Goal: Register for event/course

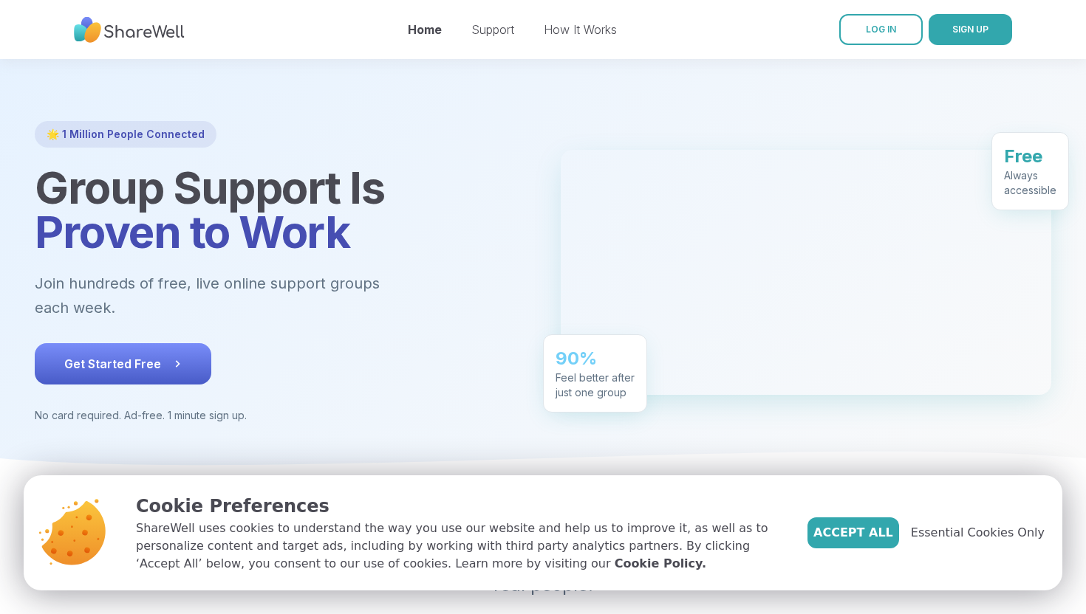
click at [185, 343] on button "Get Started Free" at bounding box center [123, 363] width 176 height 41
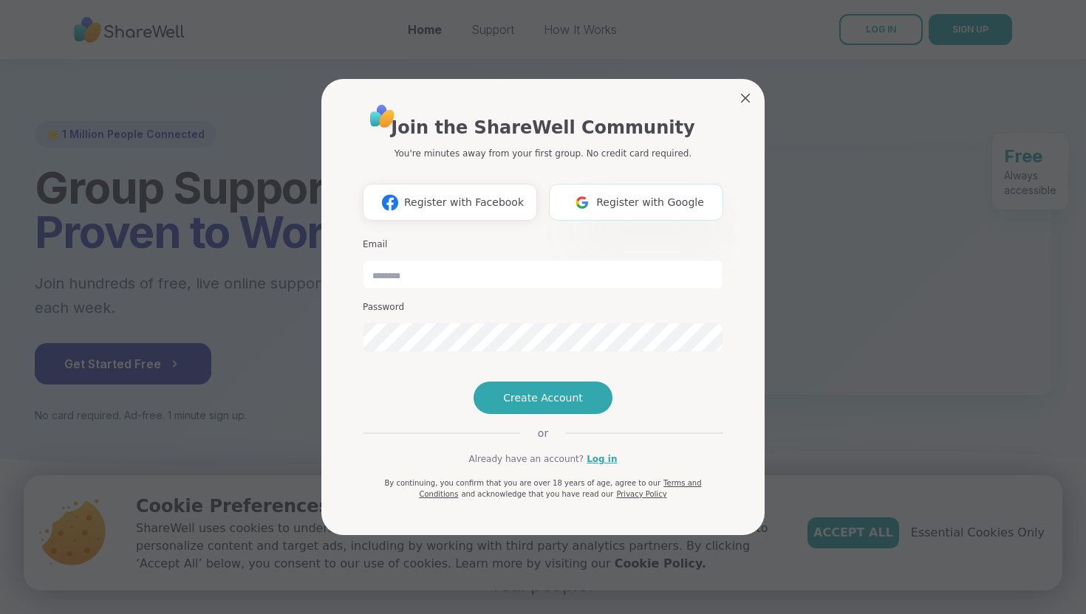
click at [669, 195] on span "Register with Google" at bounding box center [650, 203] width 108 height 16
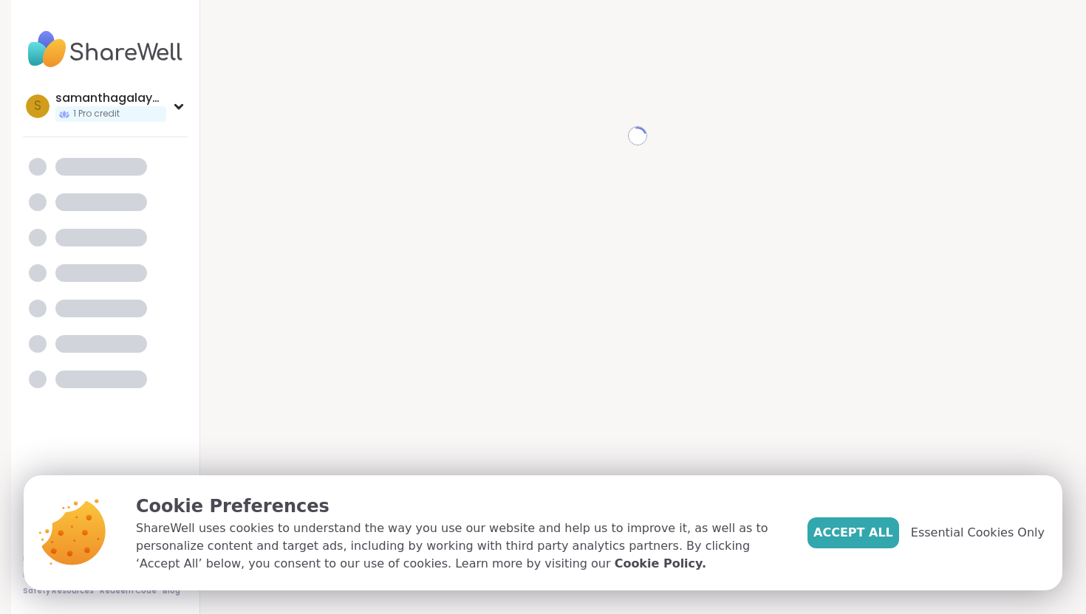
scroll to position [32, 0]
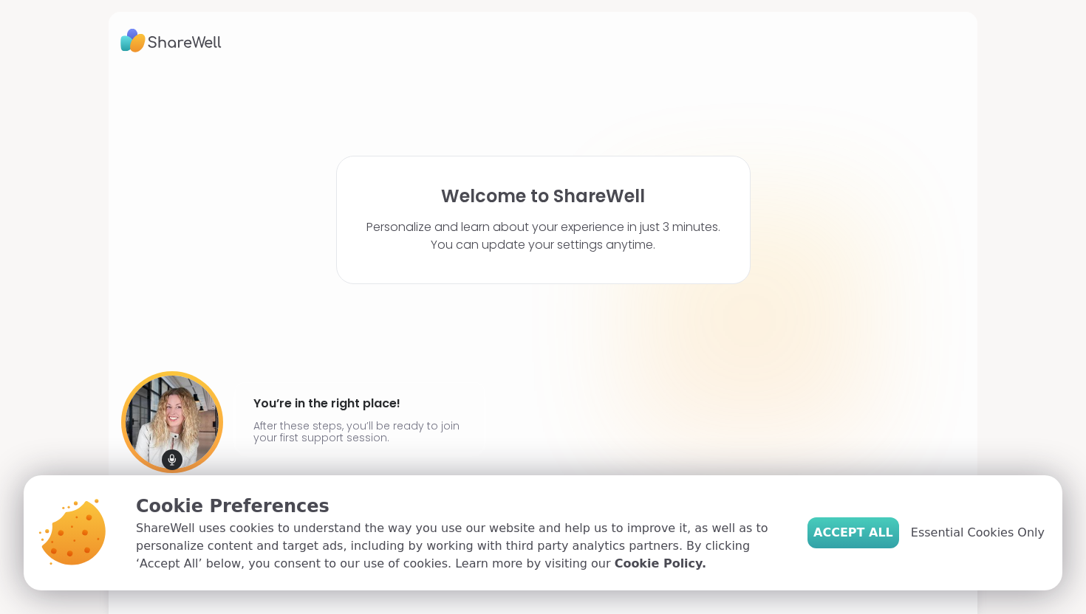
click at [854, 539] on span "Accept All" at bounding box center [853, 533] width 80 height 18
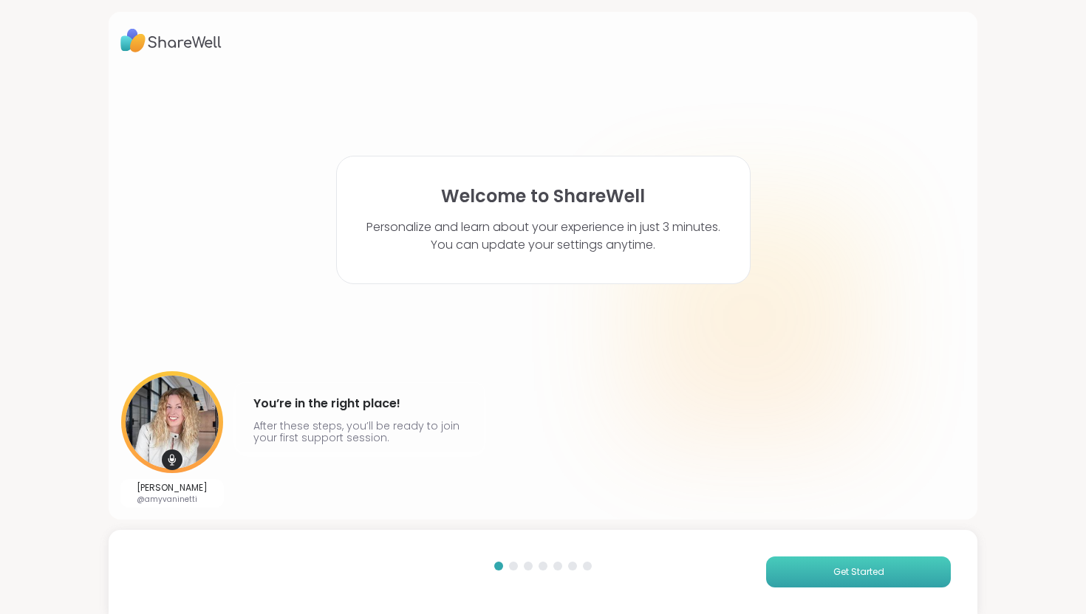
click at [812, 575] on button "Get Started" at bounding box center [858, 572] width 185 height 31
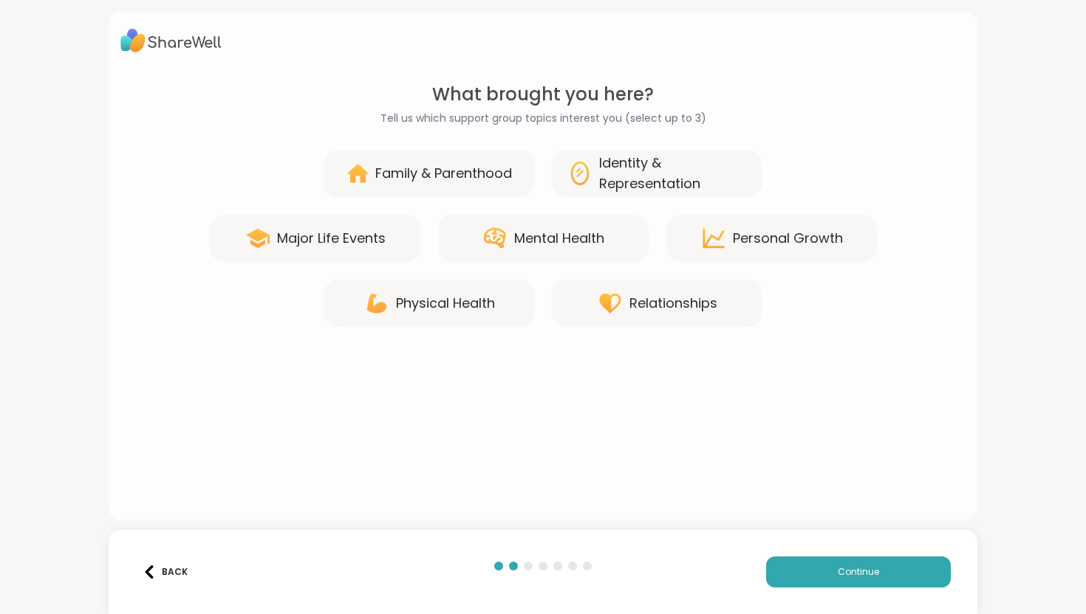
click at [517, 234] on div "Mental Health" at bounding box center [559, 238] width 90 height 21
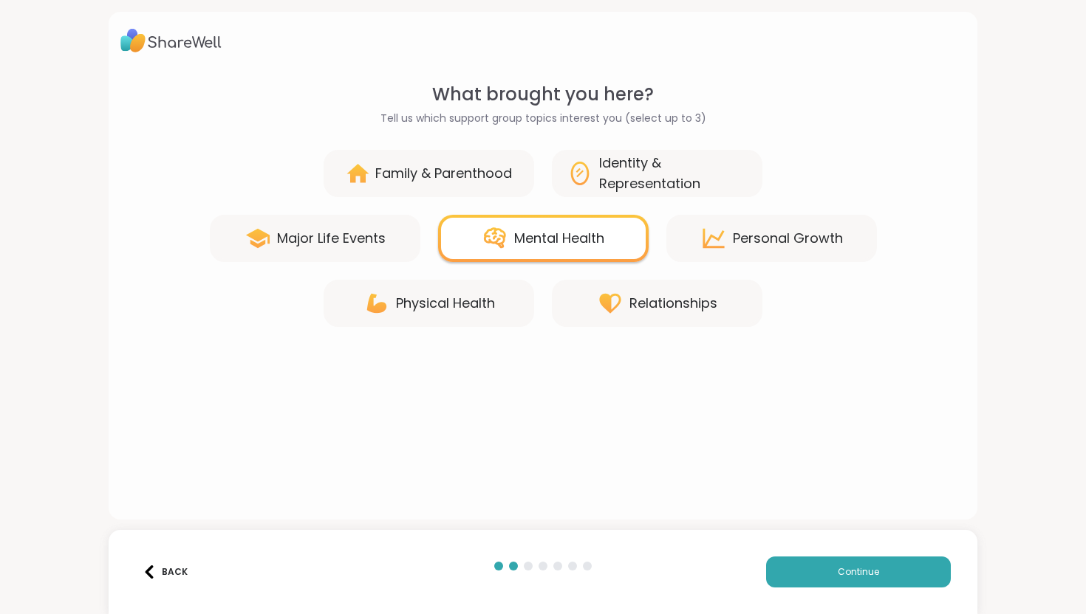
click at [755, 233] on div "Personal Growth" at bounding box center [788, 238] width 110 height 21
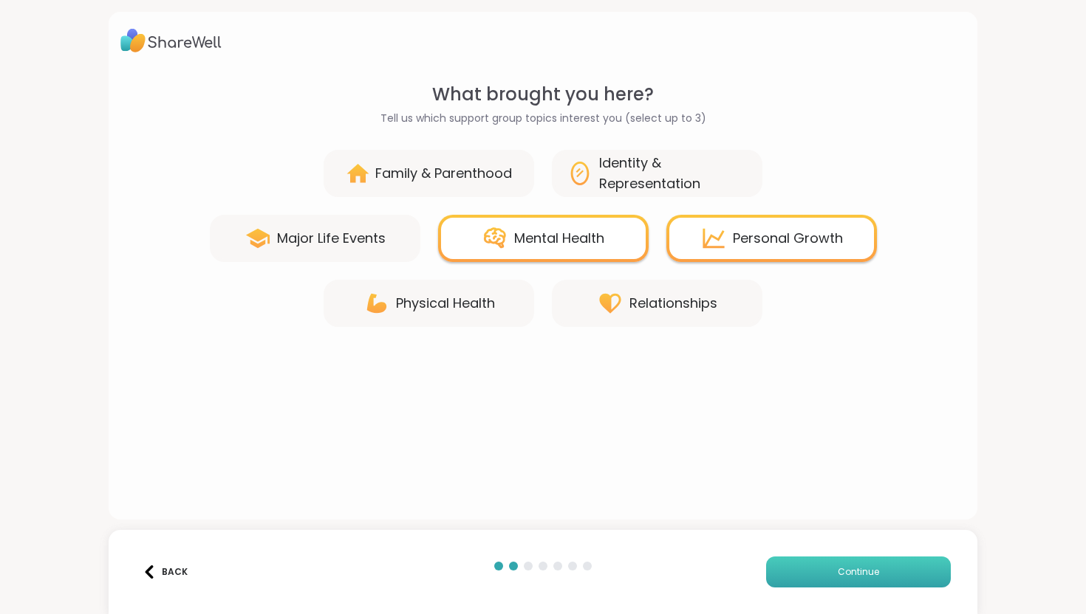
click at [813, 583] on button "Continue" at bounding box center [858, 572] width 185 height 31
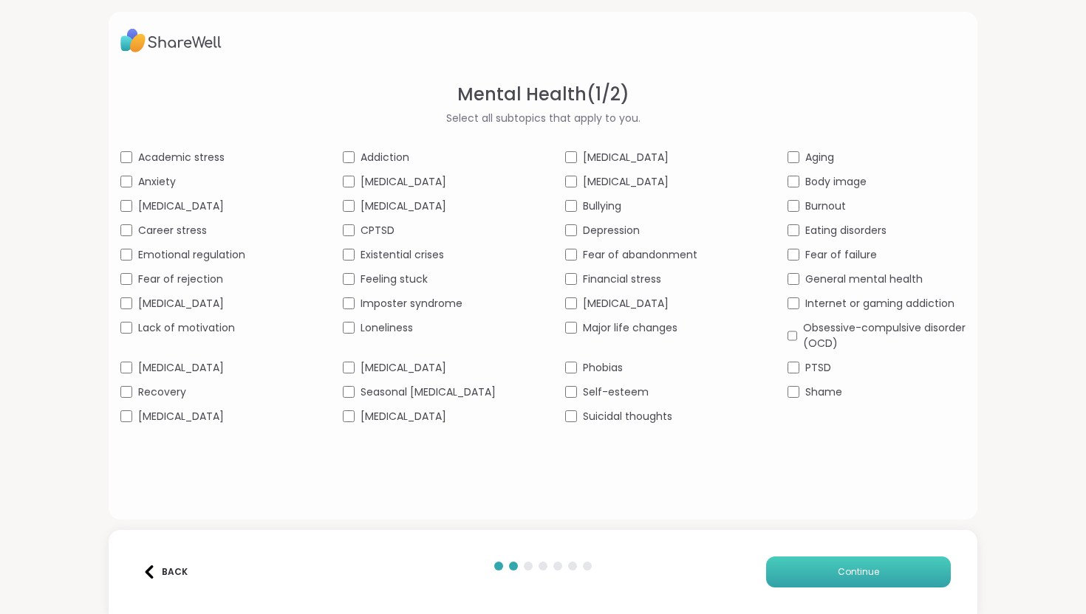
click at [848, 572] on span "Continue" at bounding box center [857, 572] width 41 height 13
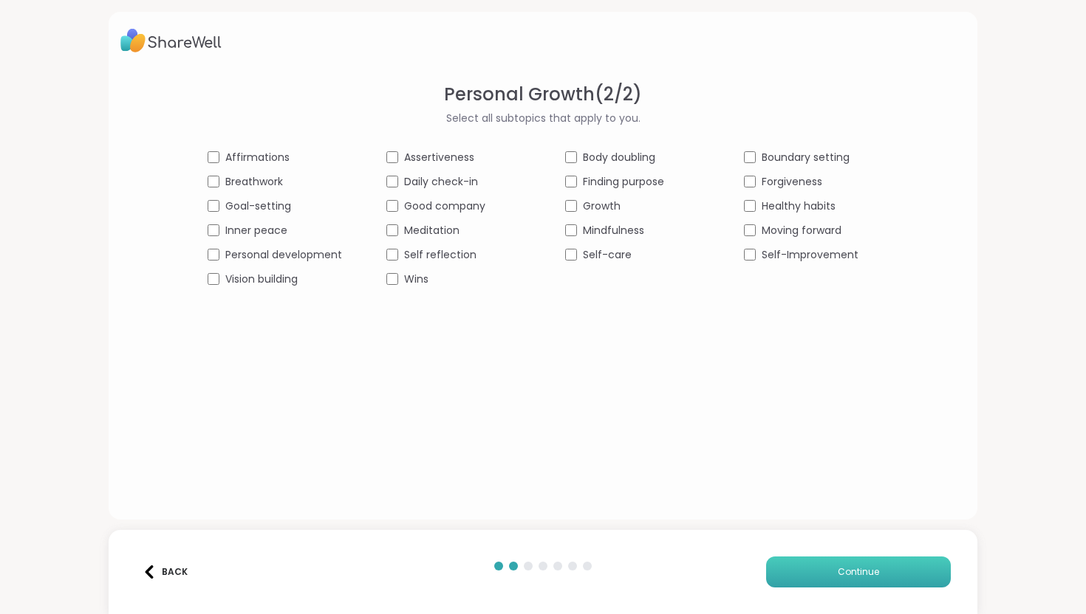
click at [844, 570] on span "Continue" at bounding box center [857, 572] width 41 height 13
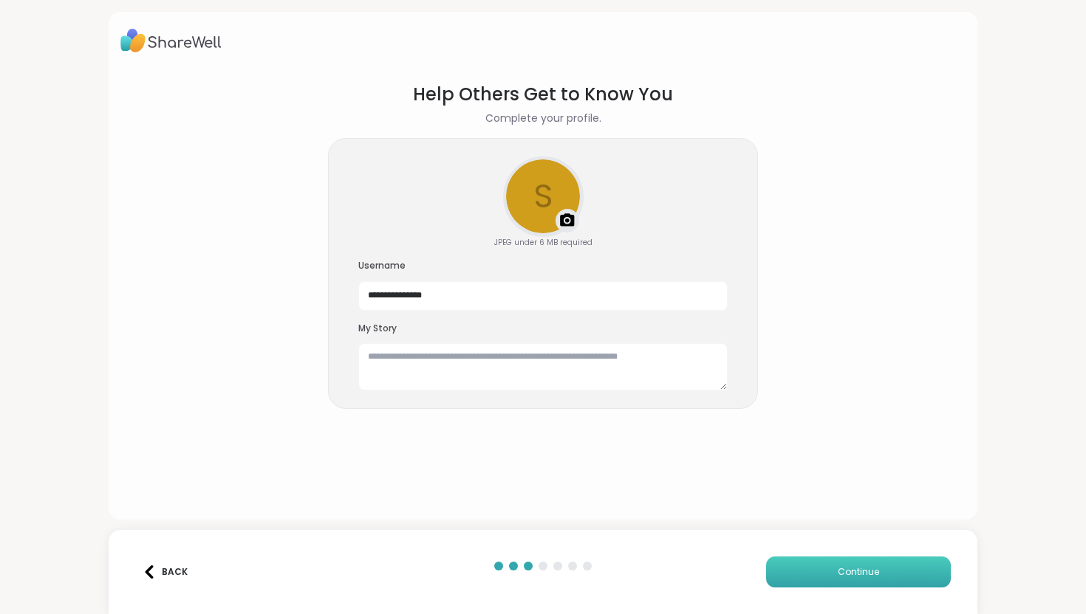
click at [879, 576] on button "Continue" at bounding box center [858, 572] width 185 height 31
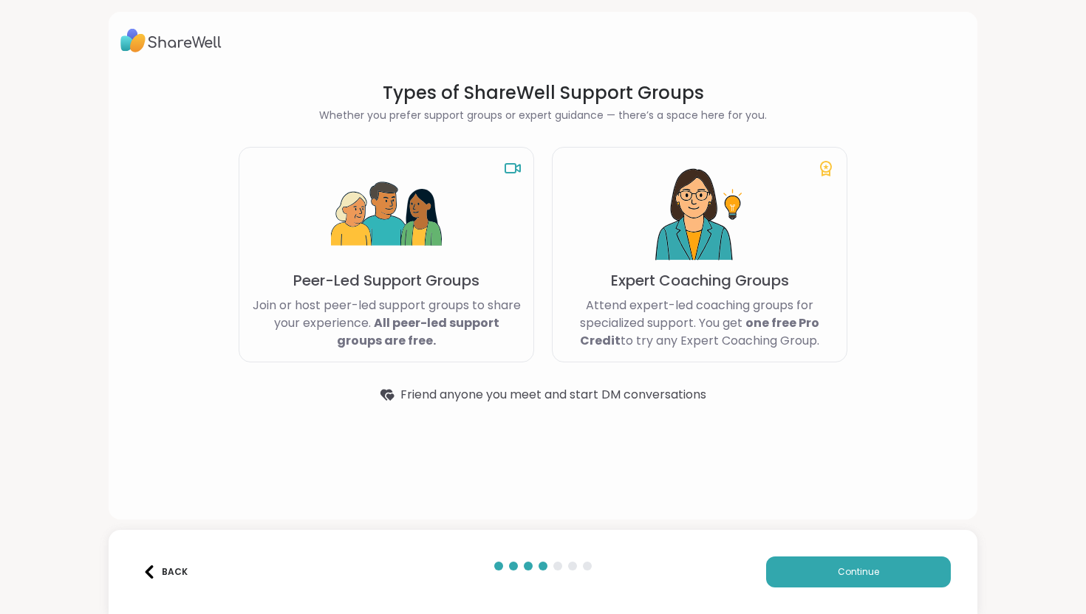
click at [453, 299] on p "Join or host peer-led support groups to share your experience. All peer-led sup…" at bounding box center [386, 323] width 270 height 53
click at [896, 597] on div "Back Continue" at bounding box center [543, 572] width 868 height 84
click at [896, 575] on button "Continue" at bounding box center [858, 572] width 185 height 31
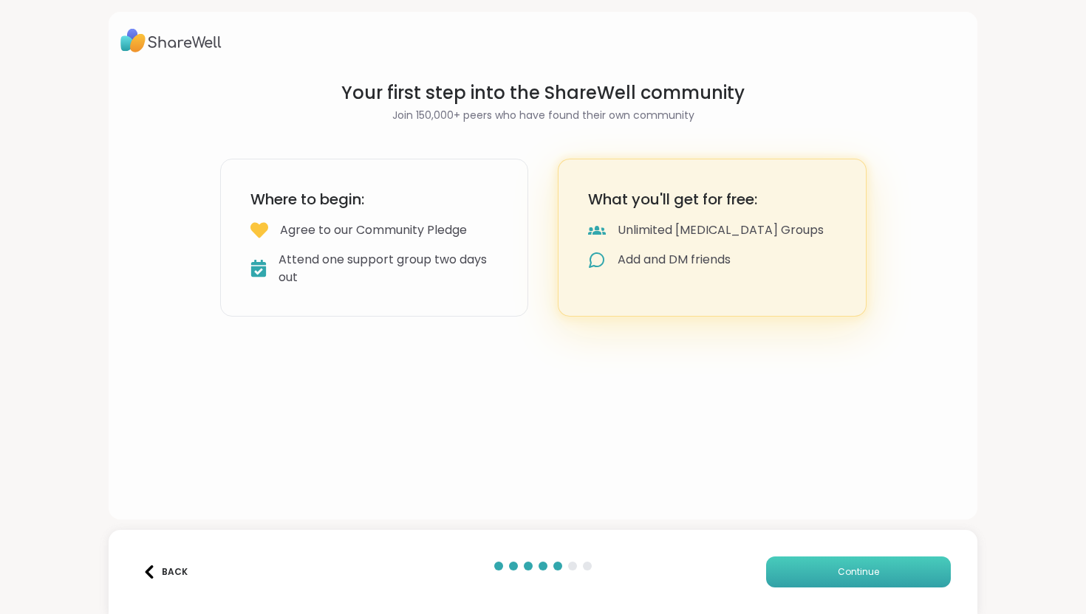
click at [825, 564] on button "Continue" at bounding box center [858, 572] width 185 height 31
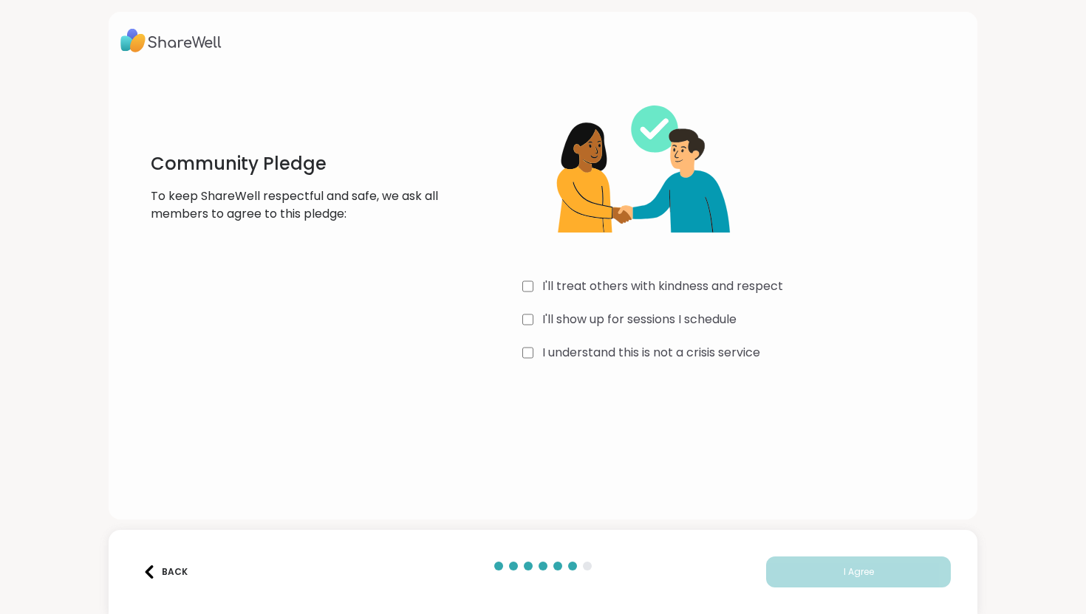
click at [664, 287] on label "I'll treat others with kindness and respect" at bounding box center [662, 287] width 241 height 18
click at [650, 307] on div "I'll treat others with kindness and respect I'll show up for sessions I schedul…" at bounding box center [743, 223] width 442 height 284
click at [648, 316] on label "I'll show up for sessions I schedule" at bounding box center [639, 320] width 194 height 18
click at [645, 342] on div "I'll treat others with kindness and respect I'll show up for sessions I schedul…" at bounding box center [743, 223] width 442 height 284
click at [647, 349] on label "I understand this is not a crisis service" at bounding box center [651, 353] width 218 height 18
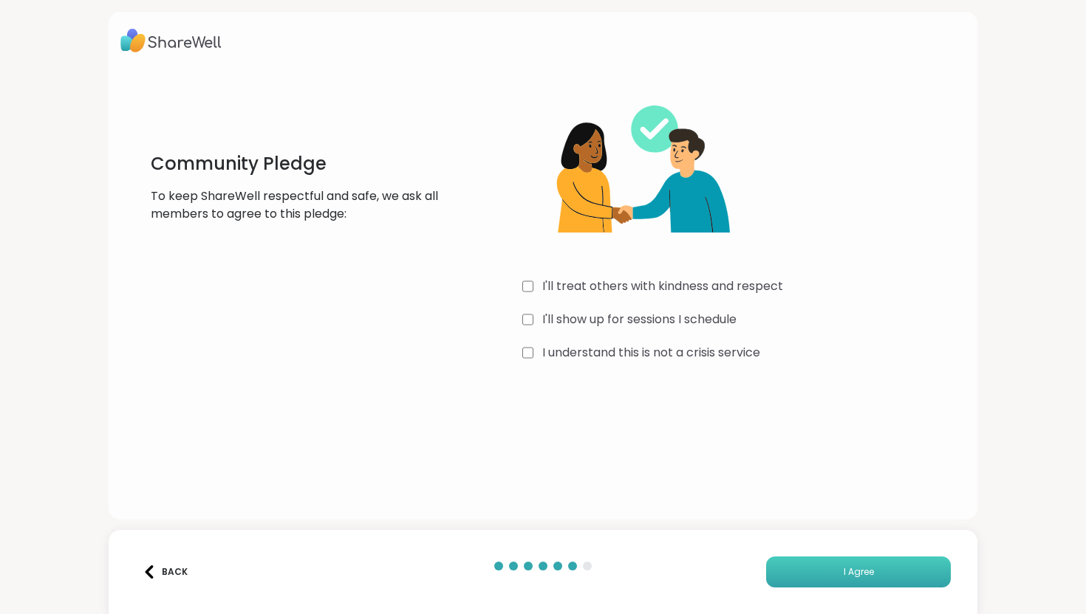
click at [818, 568] on button "I Agree" at bounding box center [858, 572] width 185 height 31
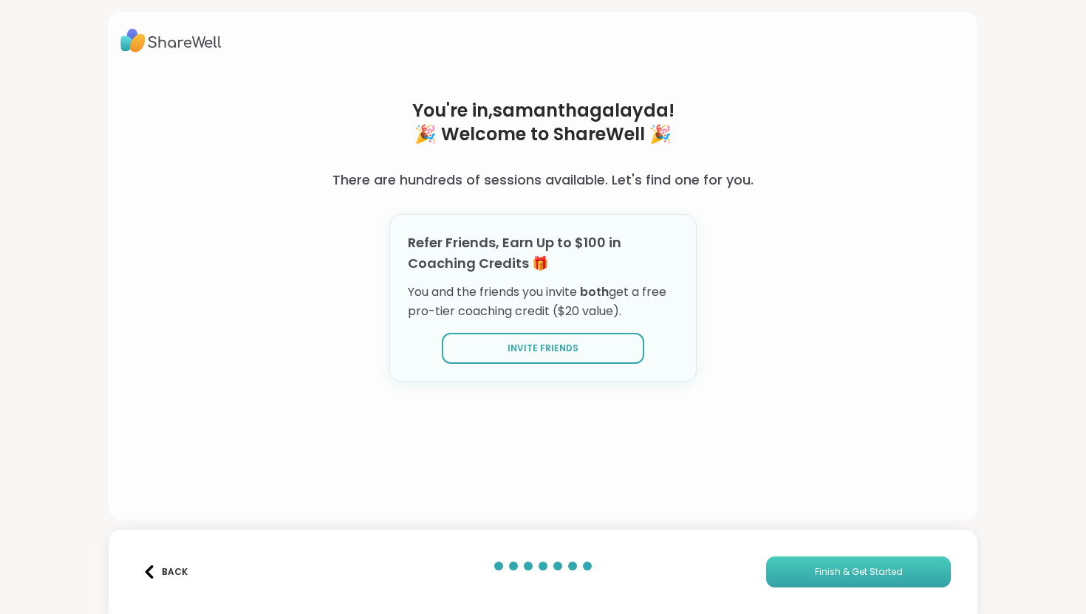
click at [860, 574] on span "Finish & Get Started" at bounding box center [858, 572] width 88 height 13
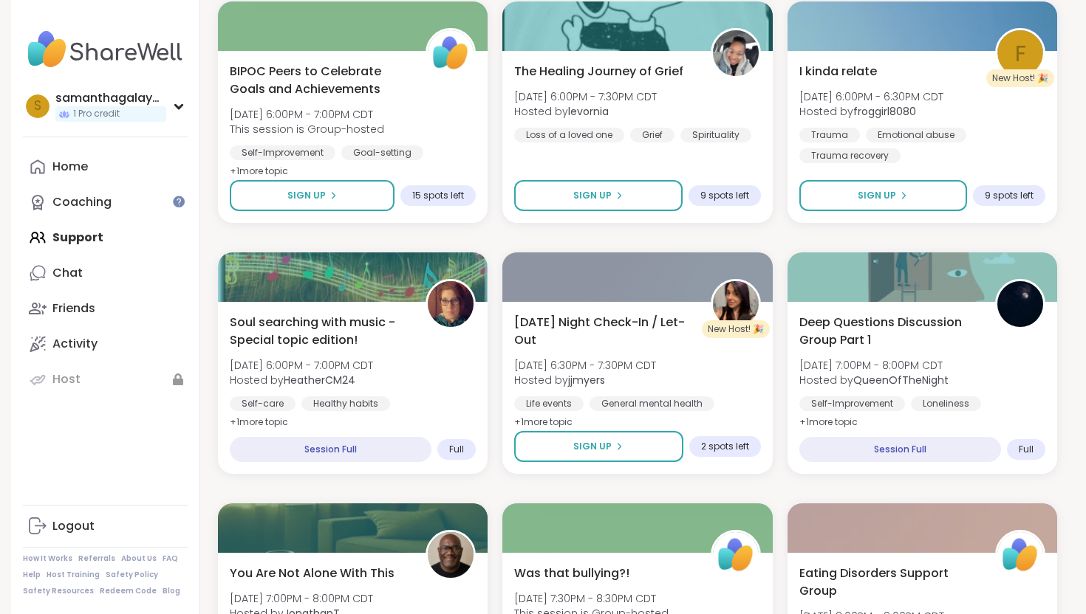
scroll to position [2715, 0]
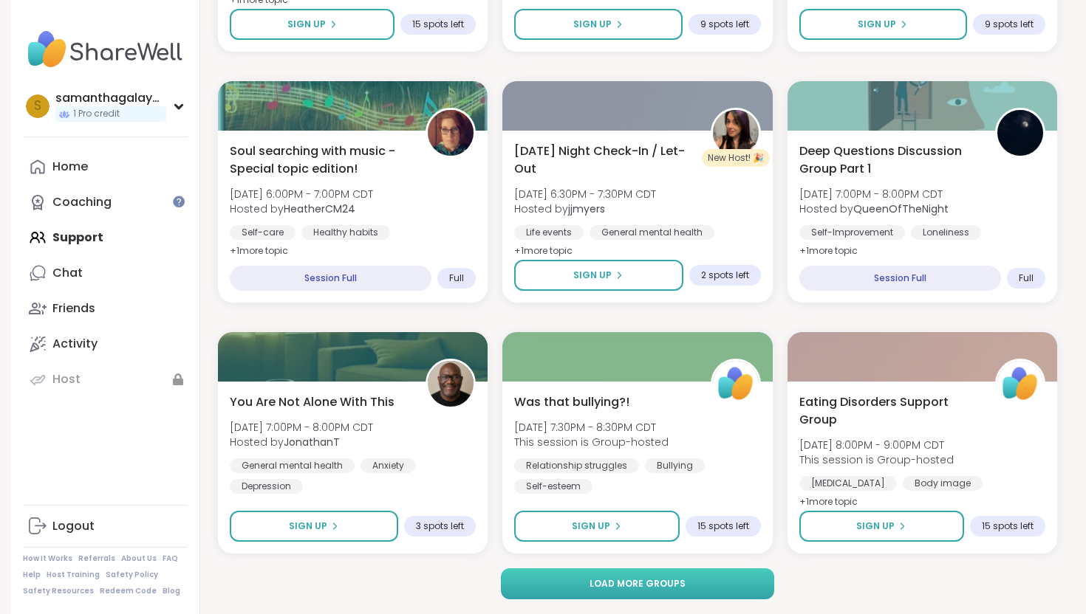
click at [582, 582] on button "Load more groups" at bounding box center [638, 584] width 274 height 31
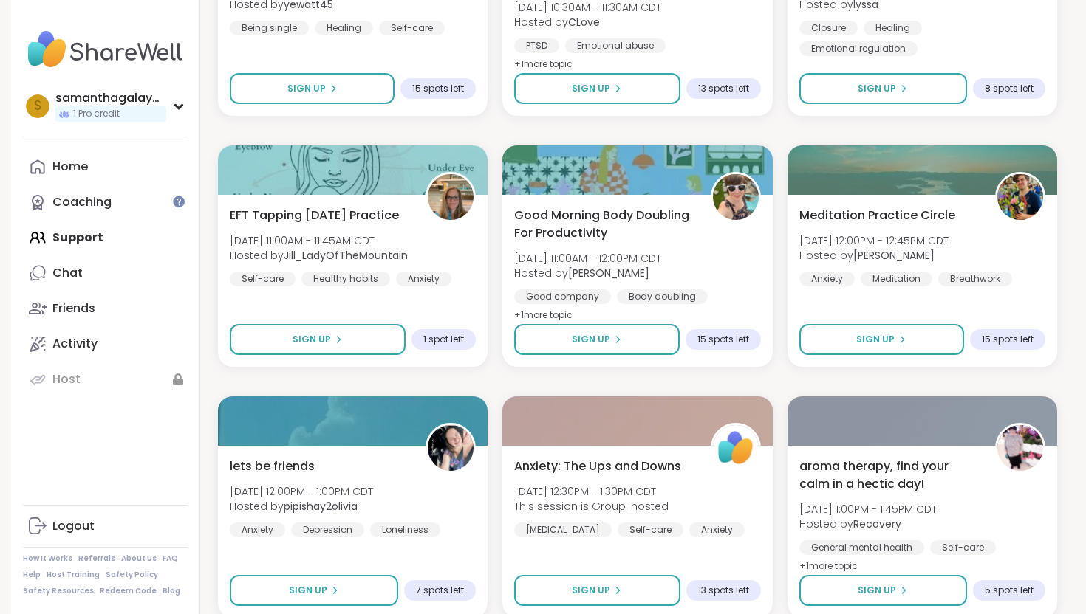
scroll to position [5728, 0]
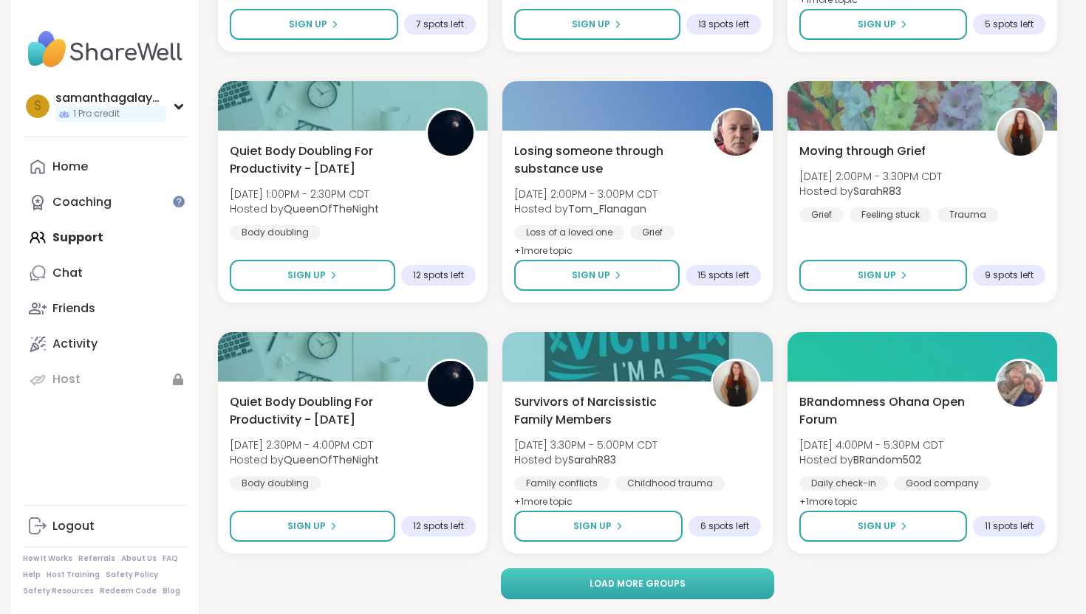
click at [577, 583] on button "Load more groups" at bounding box center [638, 584] width 274 height 31
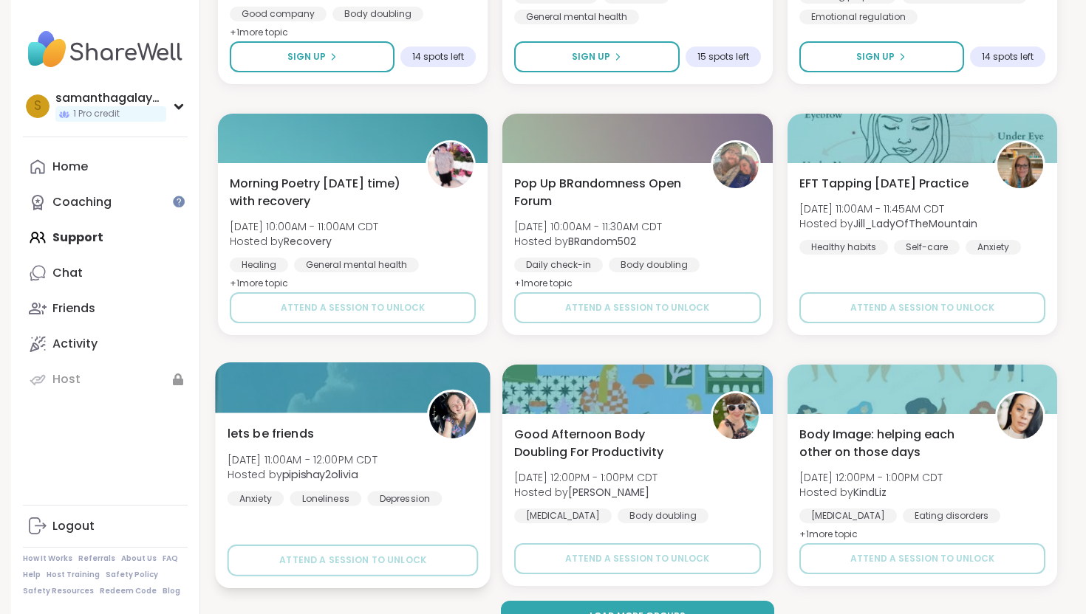
scroll to position [8719, 0]
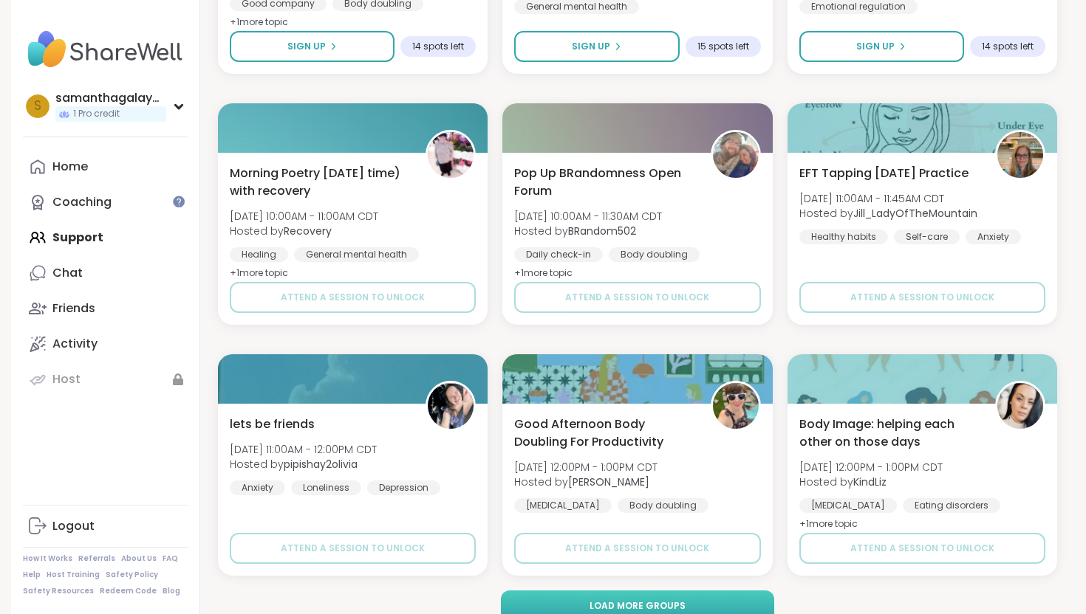
click at [577, 596] on button "Load more groups" at bounding box center [638, 606] width 274 height 31
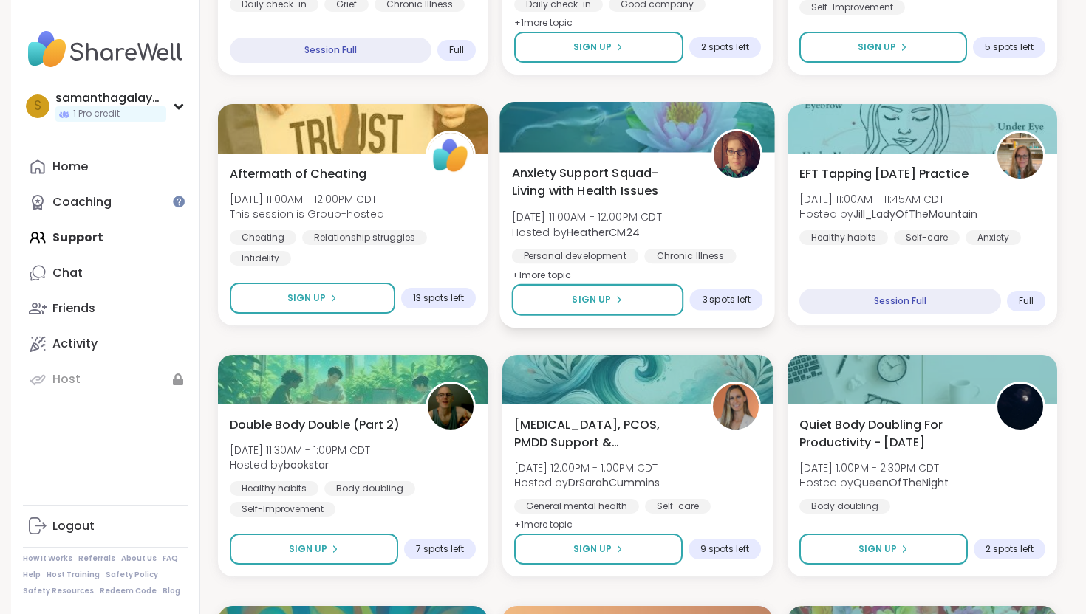
scroll to position [0, 0]
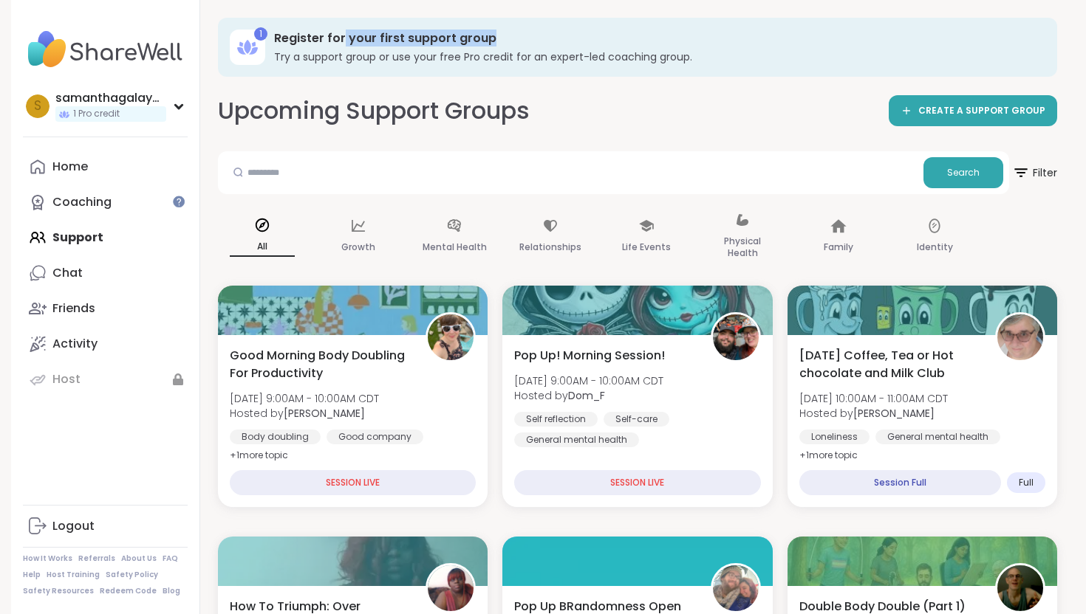
drag, startPoint x: 495, startPoint y: 35, endPoint x: 341, endPoint y: 35, distance: 153.6
click at [340, 35] on h3 "Register for your first support group" at bounding box center [655, 38] width 762 height 16
click at [330, 35] on h3 "Register for your first support group" at bounding box center [655, 38] width 762 height 16
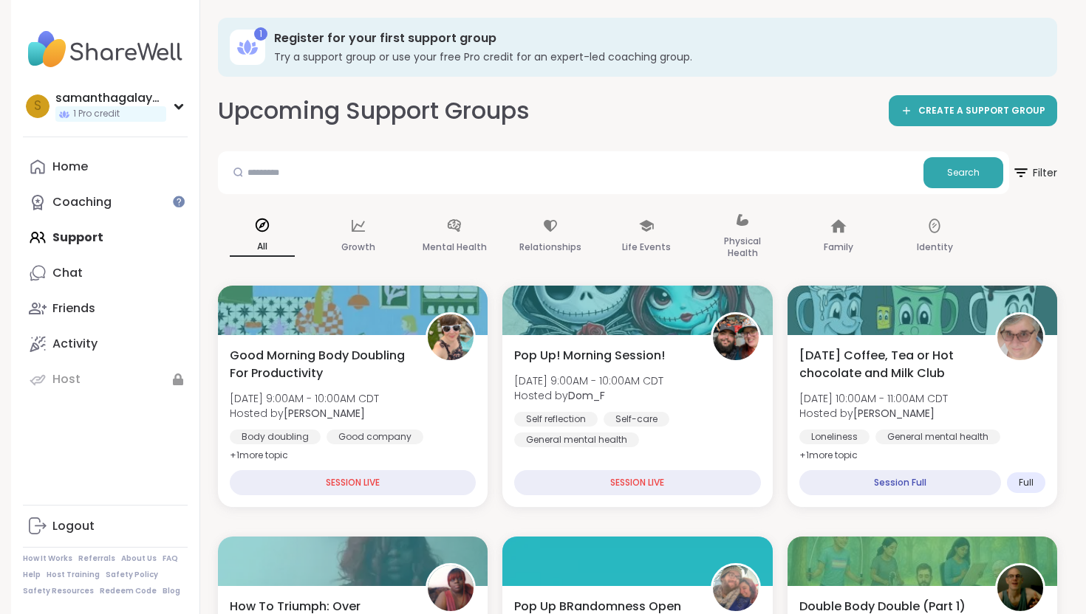
click at [252, 52] on icon at bounding box center [253, 50] width 9 height 7
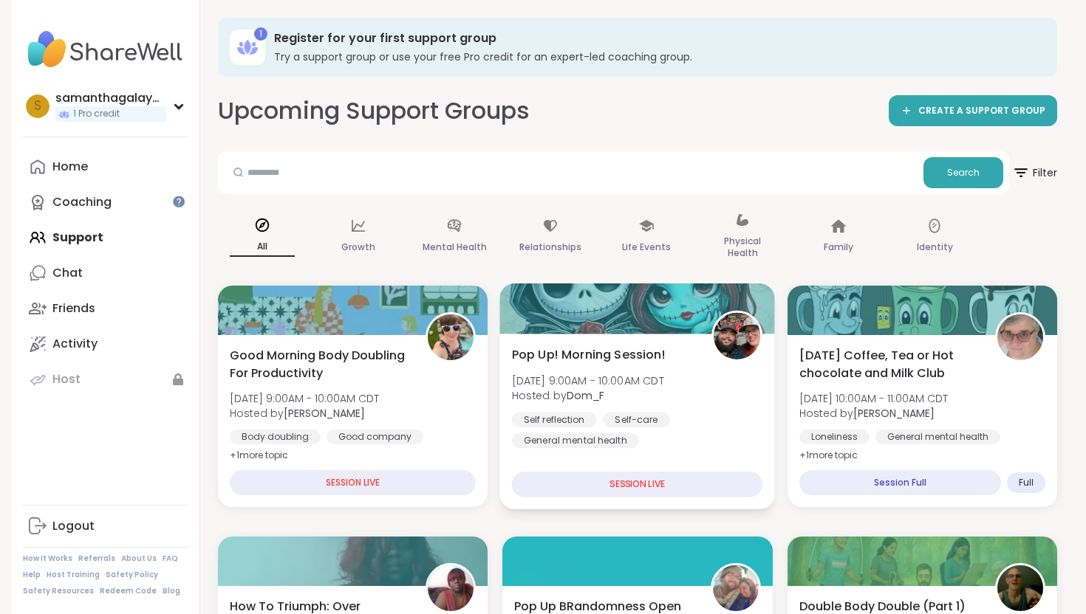
scroll to position [52, 0]
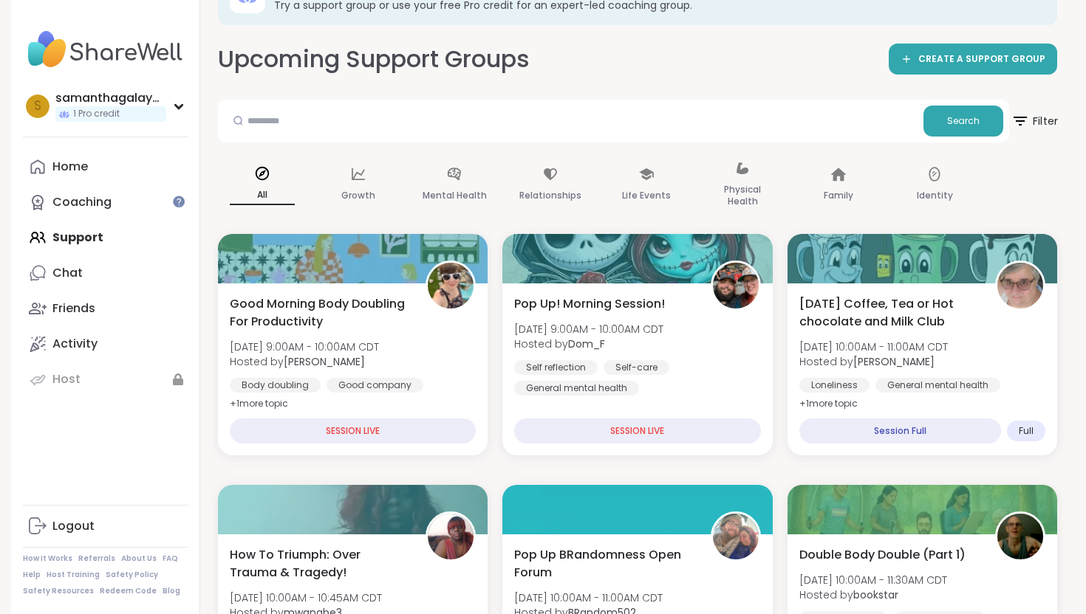
click at [1043, 119] on span "Filter" at bounding box center [1033, 121] width 47 height 37
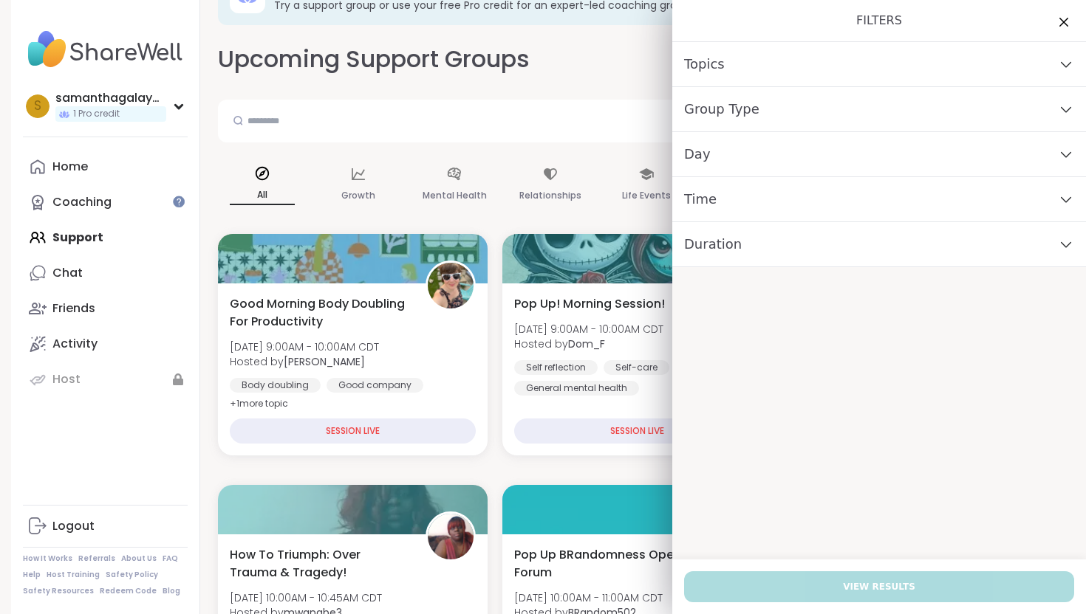
click at [943, 154] on div "Day" at bounding box center [879, 154] width 414 height 45
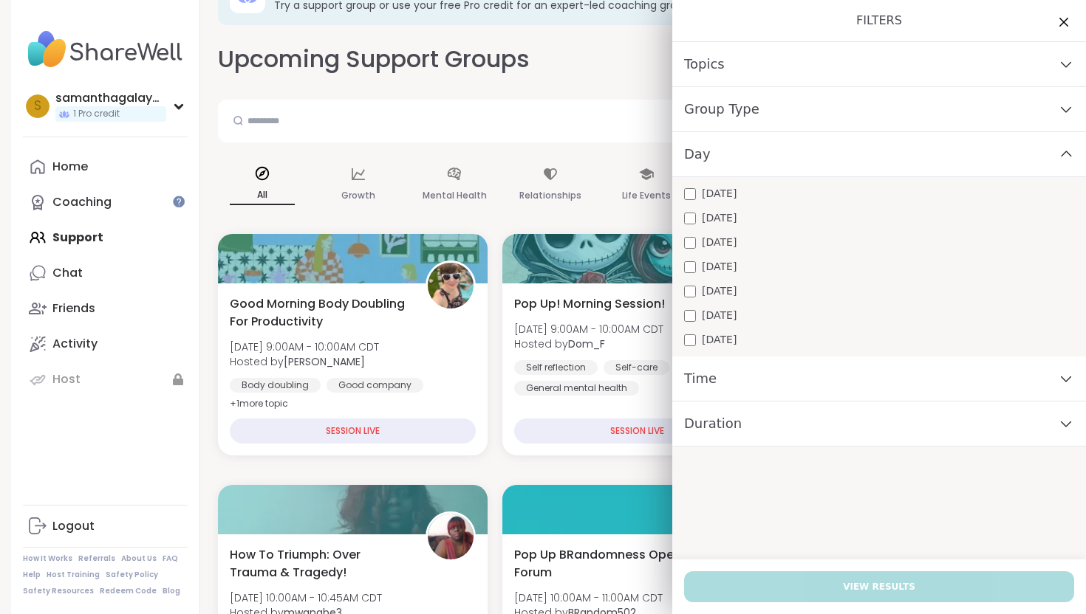
click at [736, 235] on span "[DATE]" at bounding box center [719, 243] width 35 height 16
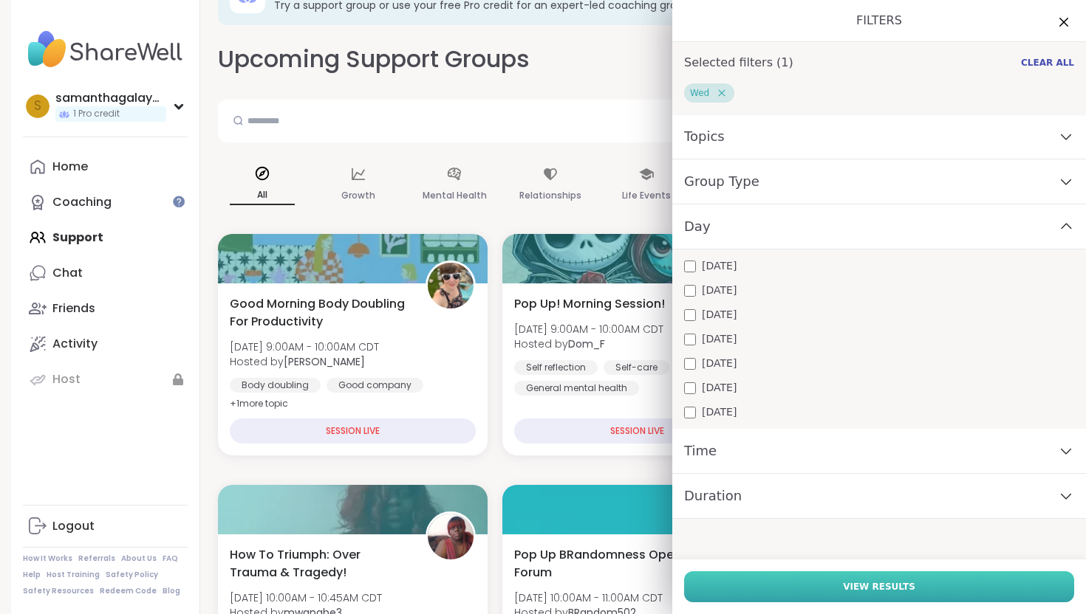
click at [738, 579] on button "View Results" at bounding box center [879, 587] width 390 height 31
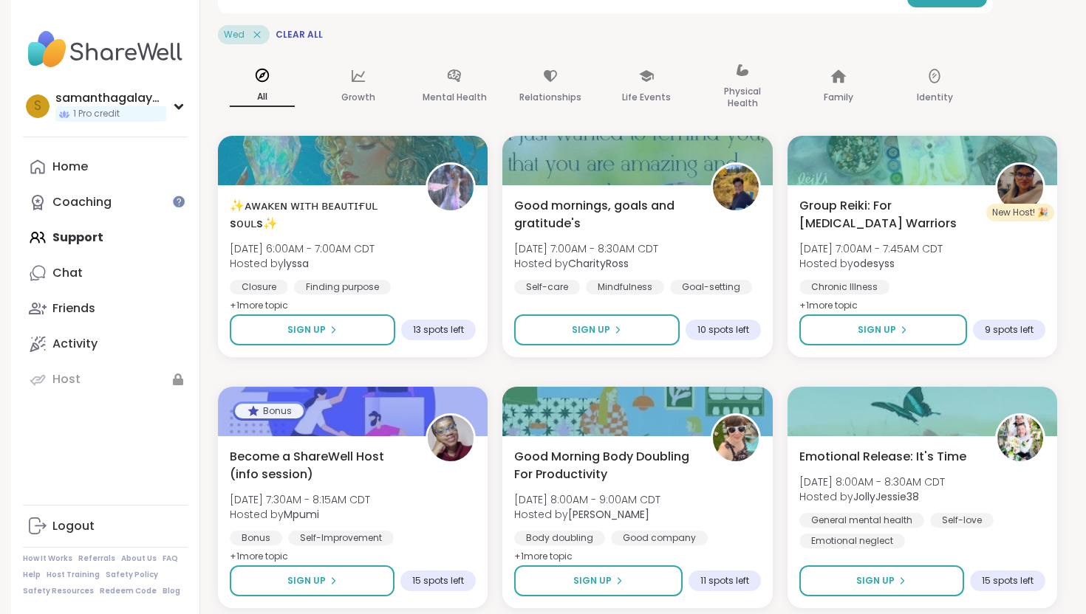
scroll to position [0, 0]
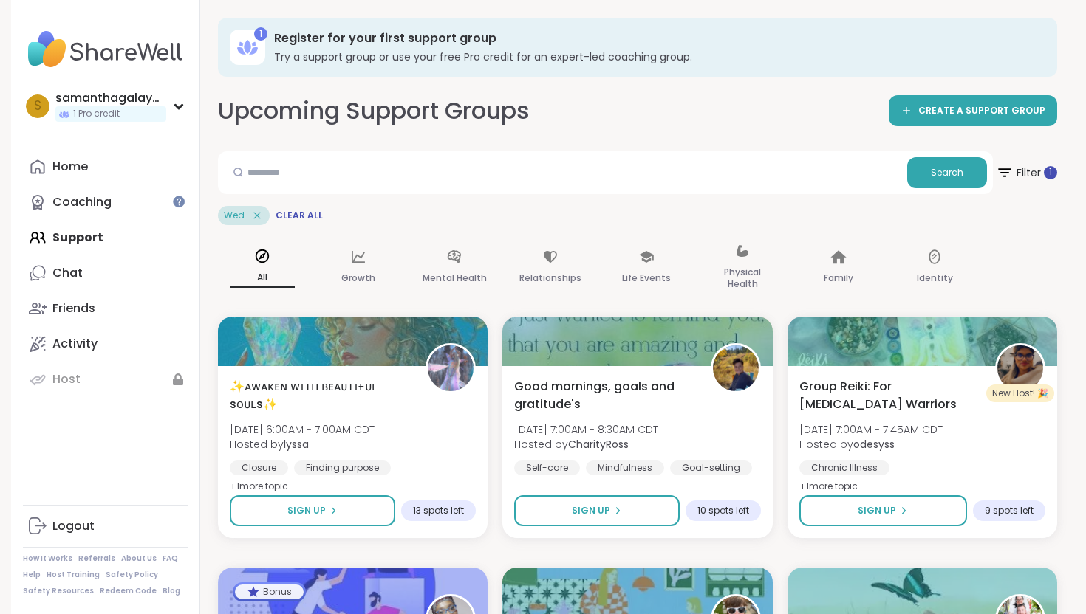
click at [1030, 167] on span "Filter 1" at bounding box center [1026, 172] width 64 height 37
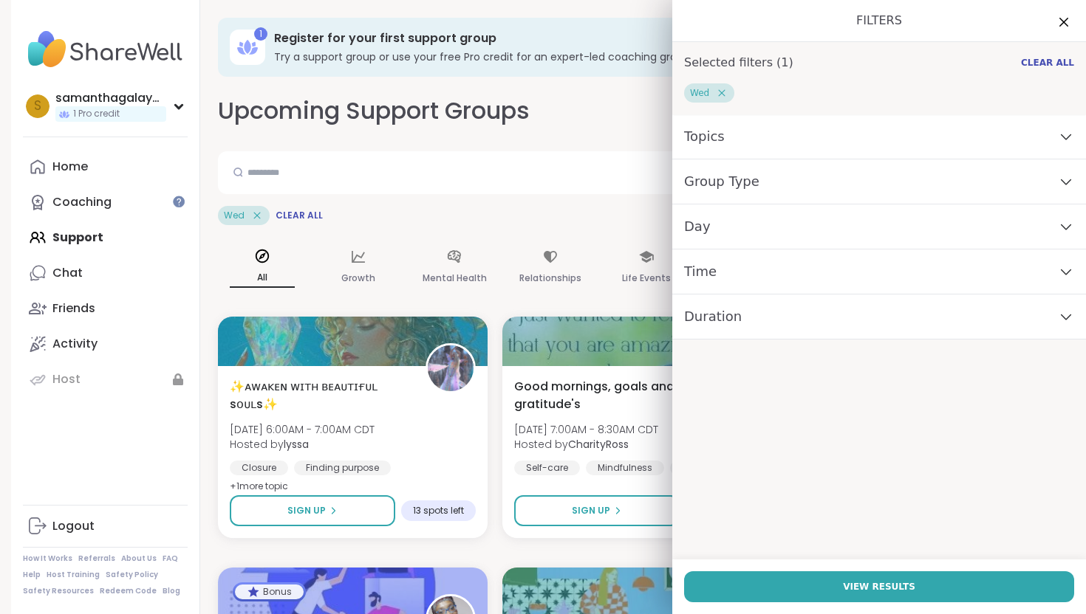
click at [852, 241] on div "Day" at bounding box center [879, 227] width 414 height 45
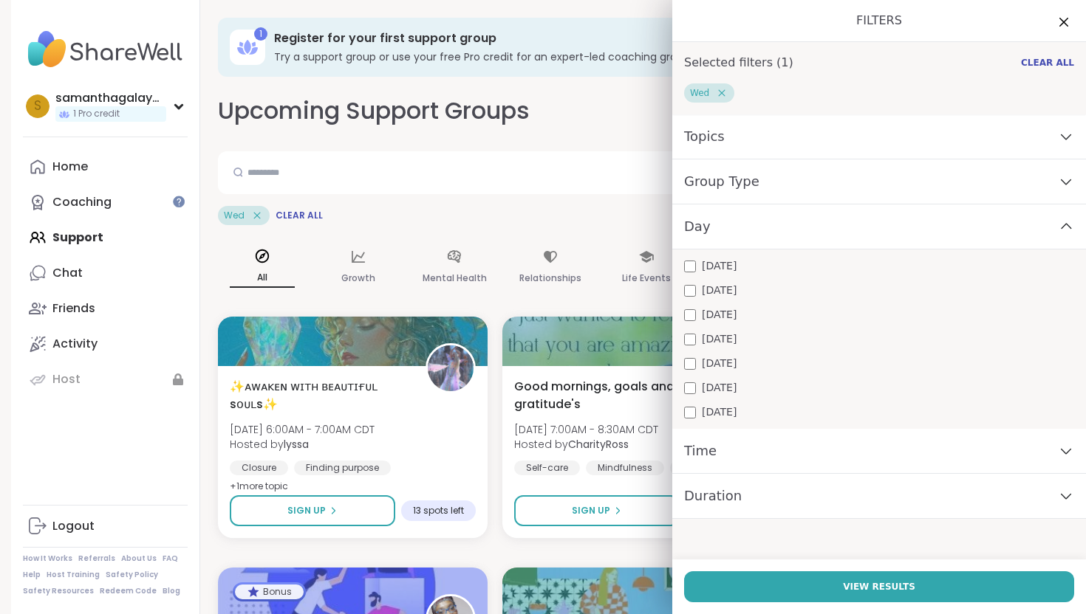
click at [725, 92] on icon at bounding box center [721, 92] width 13 height 13
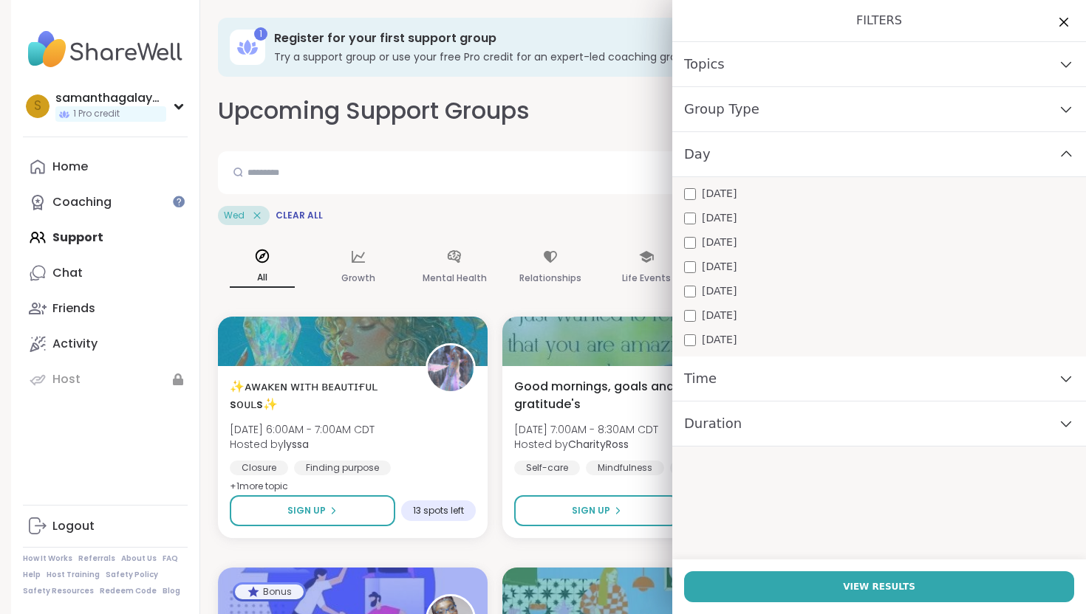
click at [691, 224] on div "[DATE]" at bounding box center [879, 218] width 390 height 16
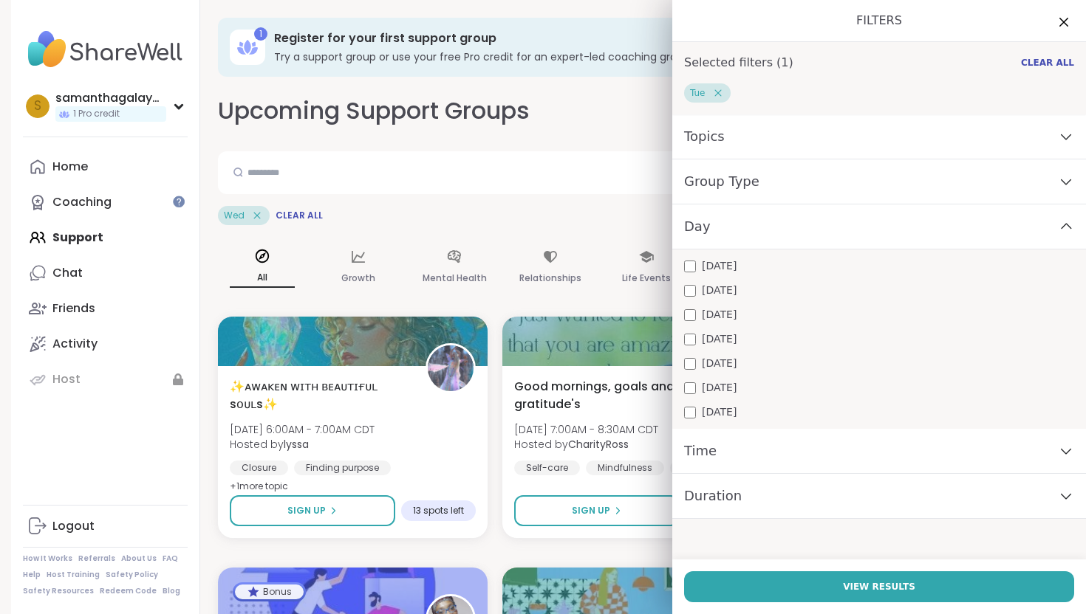
click at [723, 438] on div "Time" at bounding box center [879, 451] width 414 height 45
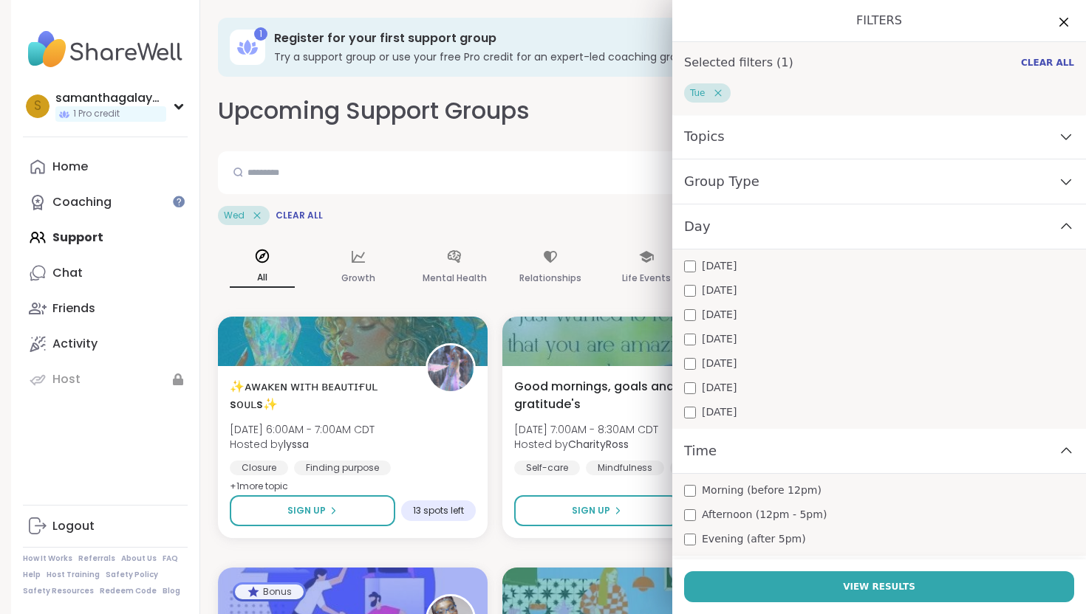
scroll to position [41, 0]
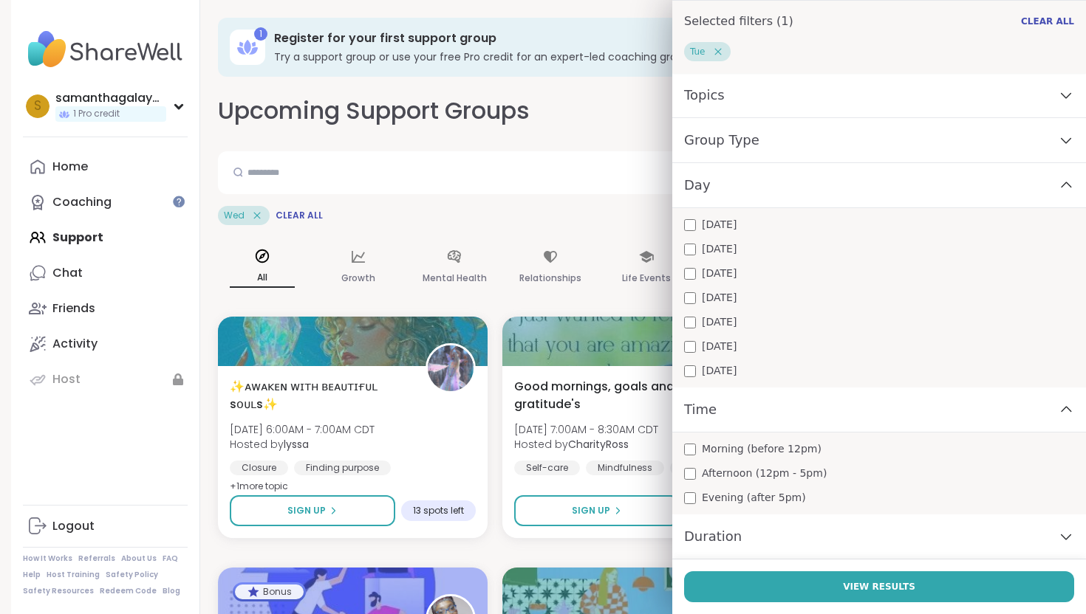
click at [709, 498] on span "Evening (after 5pm)" at bounding box center [754, 498] width 104 height 16
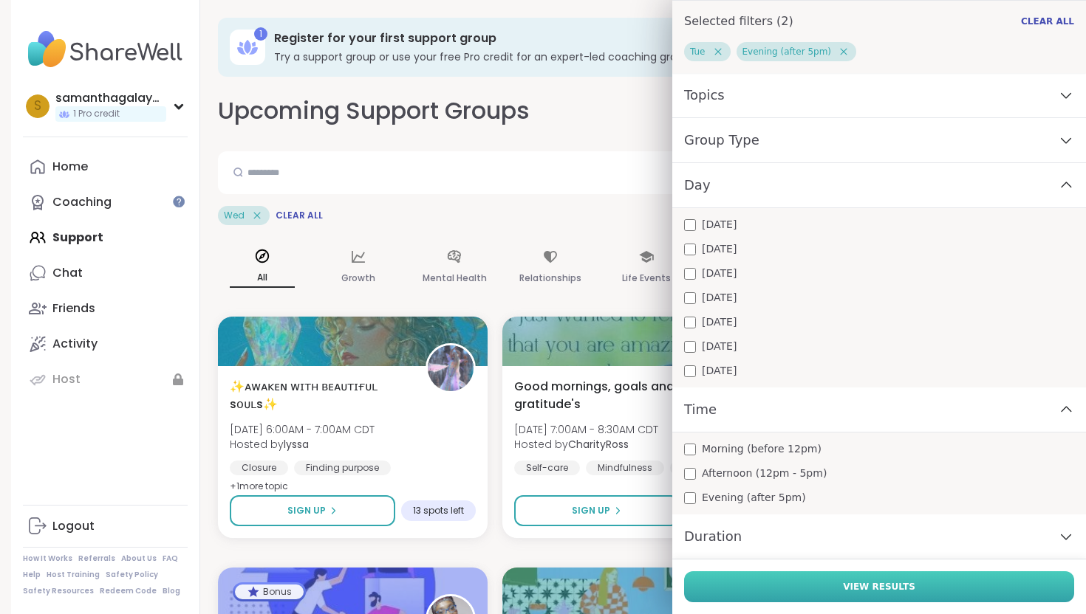
click at [739, 585] on button "View Results" at bounding box center [879, 587] width 390 height 31
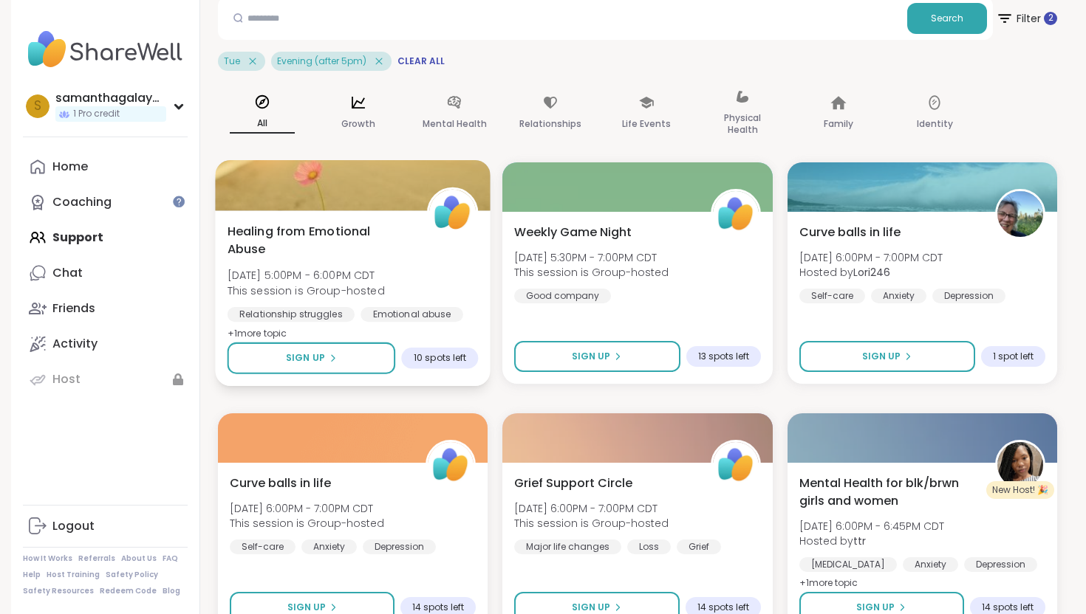
scroll to position [146, 0]
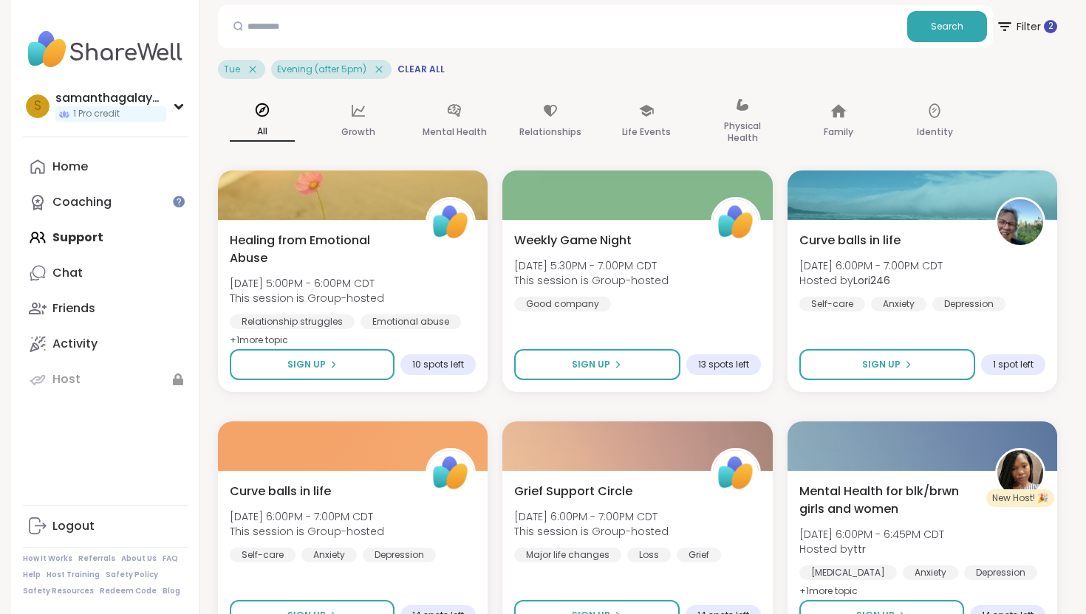
click at [247, 61] on div "Tue" at bounding box center [241, 69] width 47 height 19
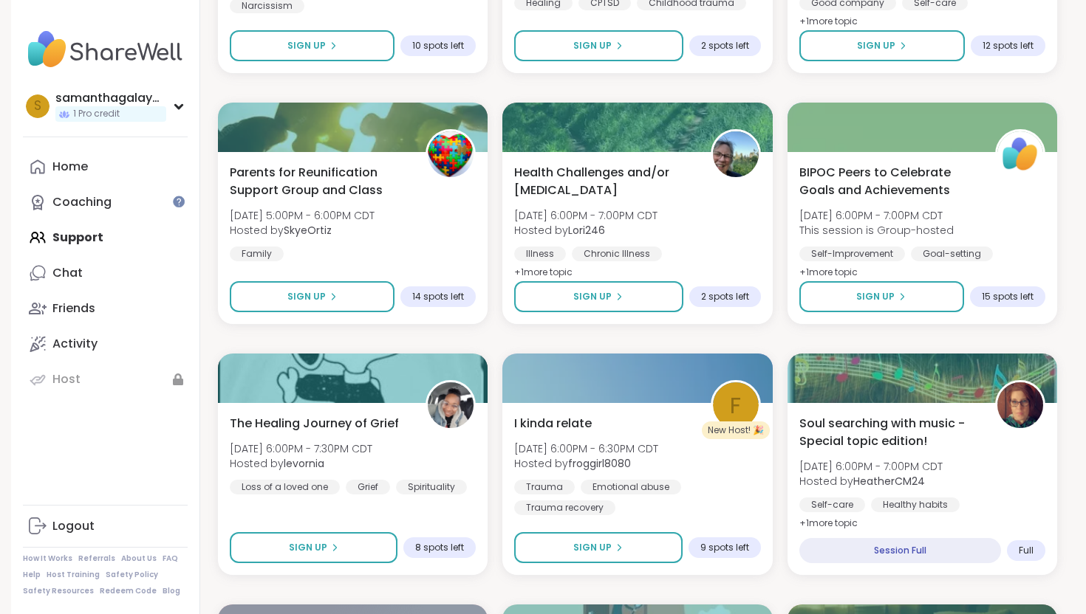
scroll to position [0, 0]
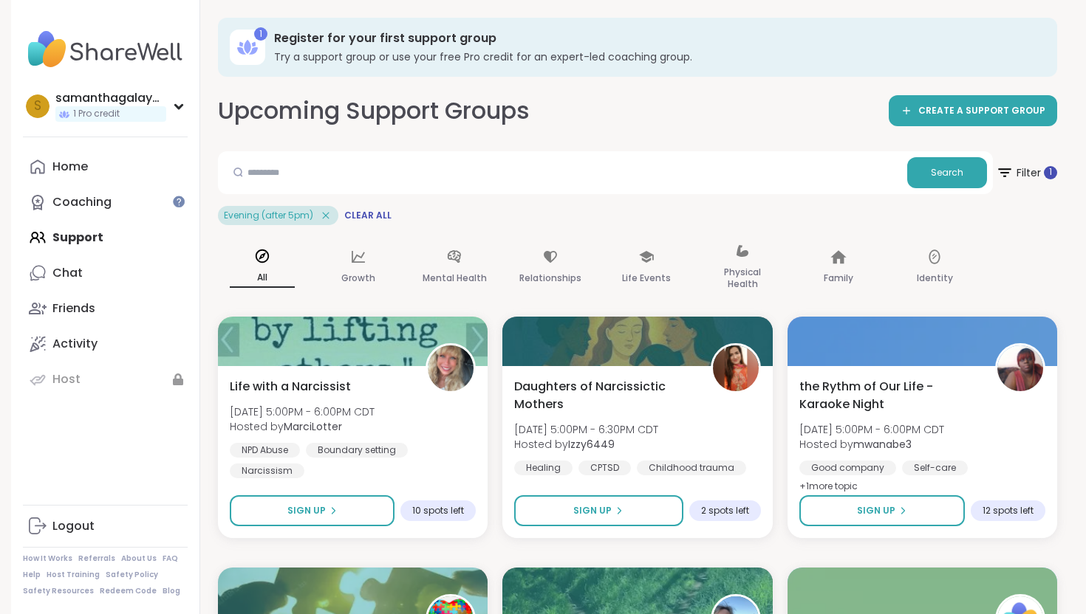
click at [583, 62] on h3 "Try a support group or use your free Pro credit for an expert-led coaching grou…" at bounding box center [655, 56] width 762 height 15
drag, startPoint x: 710, startPoint y: 51, endPoint x: 494, endPoint y: 41, distance: 216.6
click at [494, 41] on div "Register for your first support group Try a support group or use your free Pro …" at bounding box center [655, 47] width 762 height 34
click at [143, 91] on div "samanthagalayda" at bounding box center [110, 98] width 111 height 16
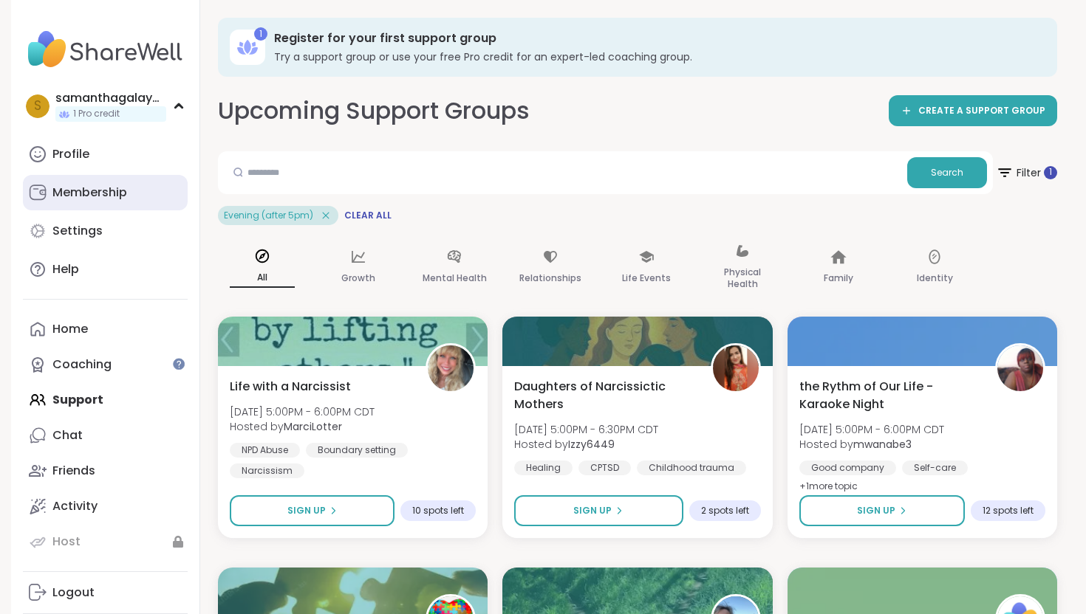
click at [89, 188] on div "Membership" at bounding box center [89, 193] width 75 height 16
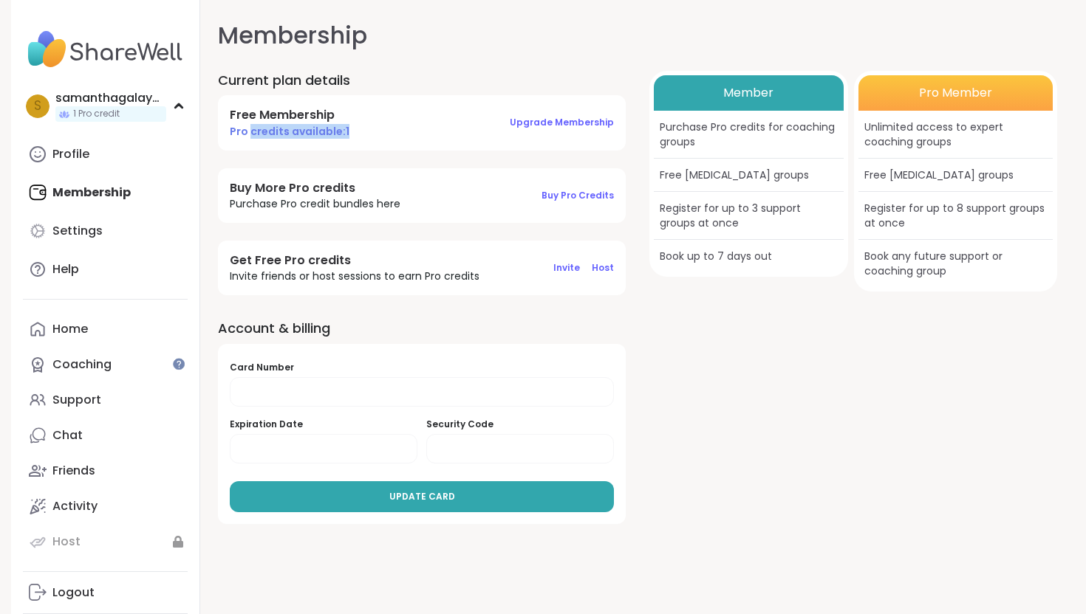
drag, startPoint x: 354, startPoint y: 134, endPoint x: 250, endPoint y: 126, distance: 103.6
click at [250, 126] on div "Free Membership Pro credits available: 1 Upgrade Membership" at bounding box center [422, 122] width 408 height 55
click at [597, 195] on span "Buy Pro Credits" at bounding box center [577, 195] width 72 height 13
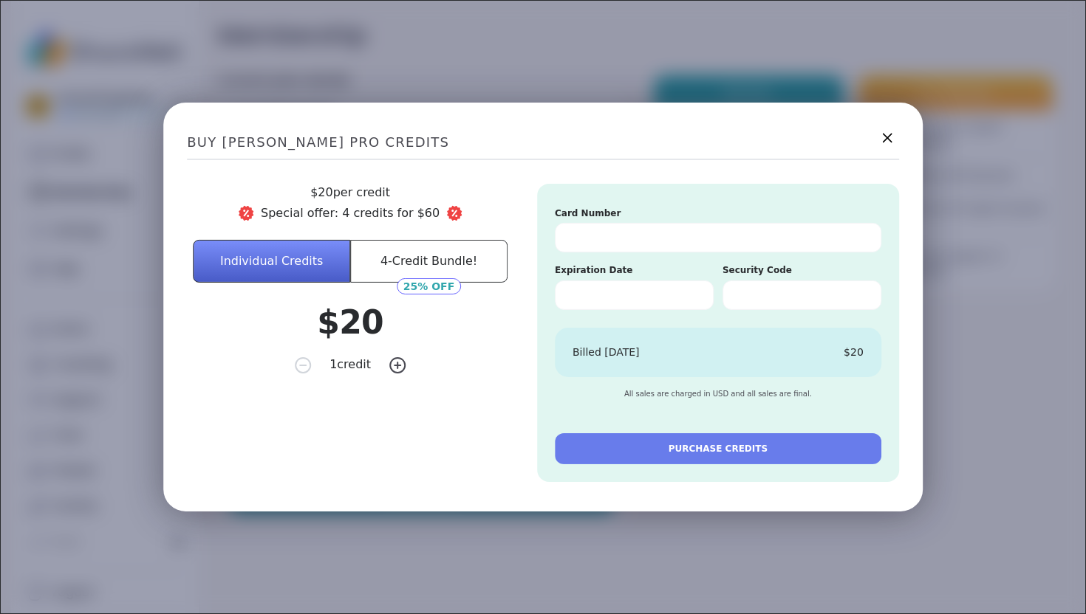
click at [877, 142] on icon at bounding box center [886, 137] width 18 height 18
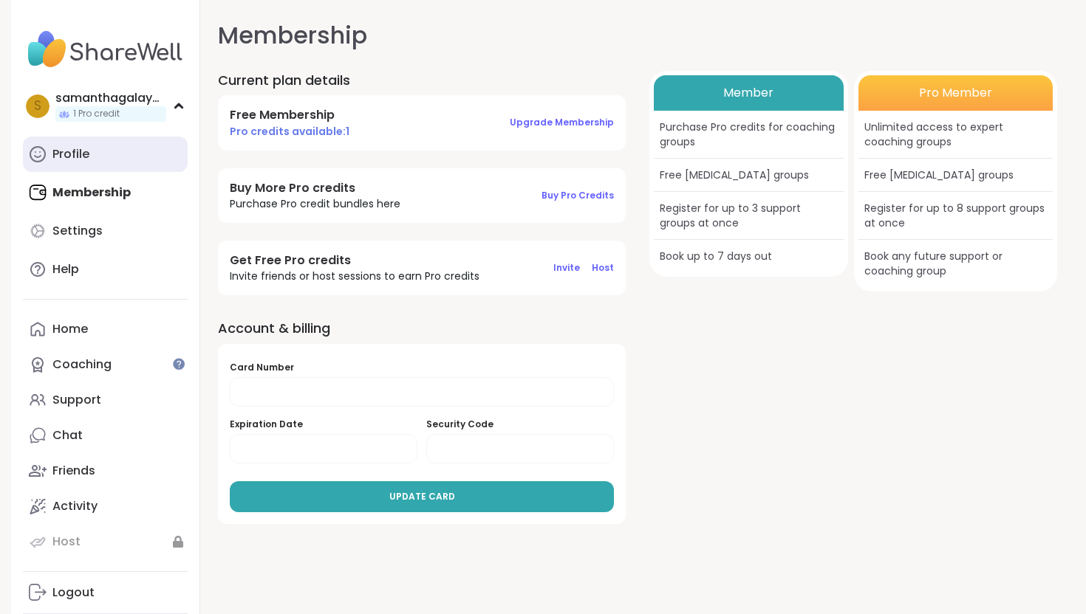
click at [106, 156] on link "Profile" at bounding box center [105, 154] width 165 height 35
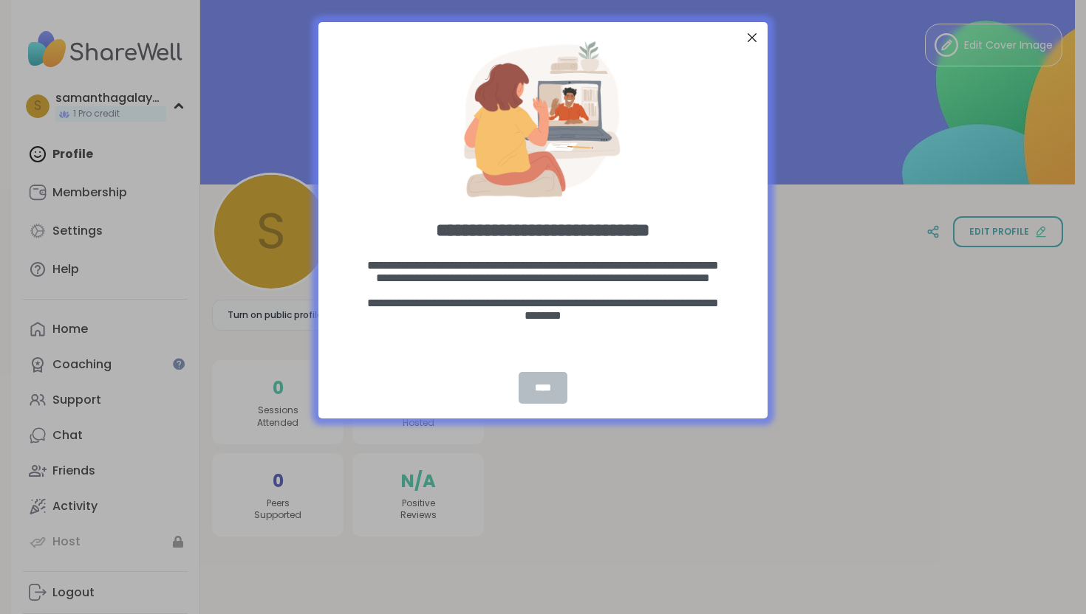
click at [538, 381] on div "****" at bounding box center [542, 388] width 49 height 32
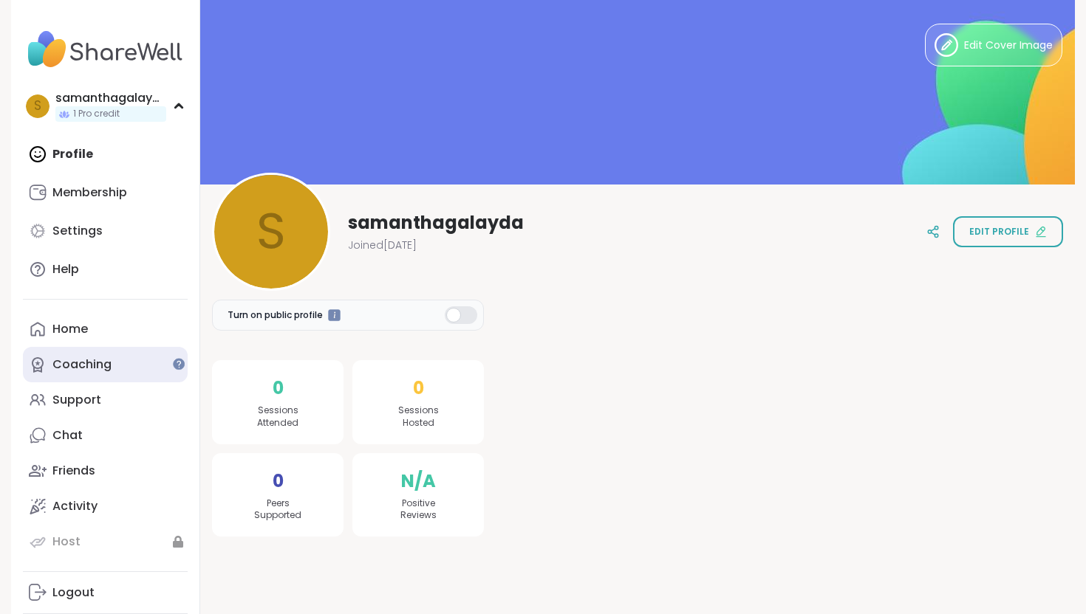
click at [49, 366] on link "Coaching" at bounding box center [105, 364] width 165 height 35
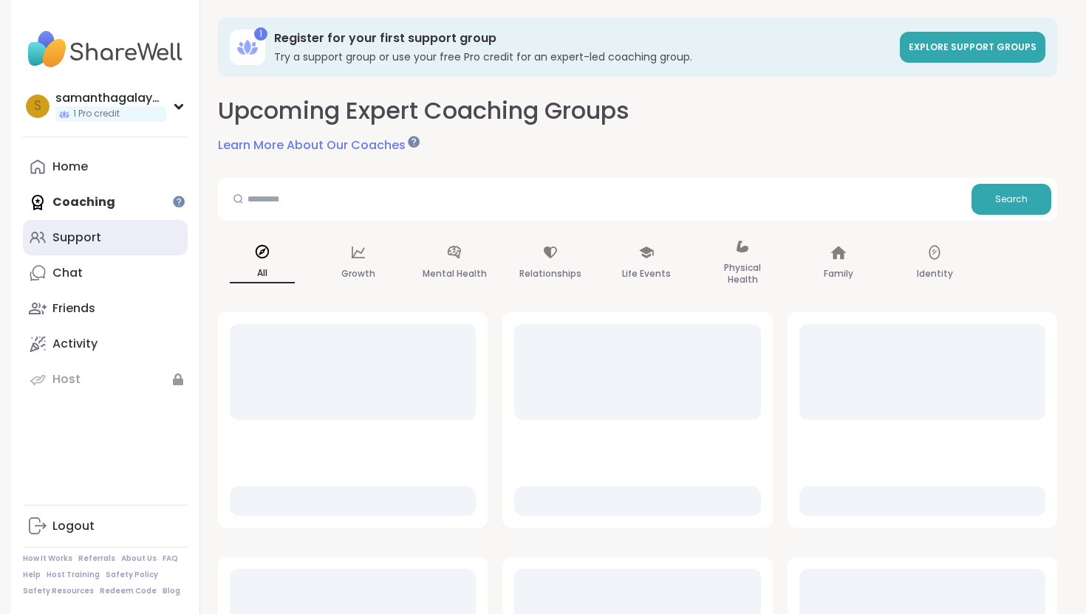
click at [64, 247] on link "Support" at bounding box center [105, 237] width 165 height 35
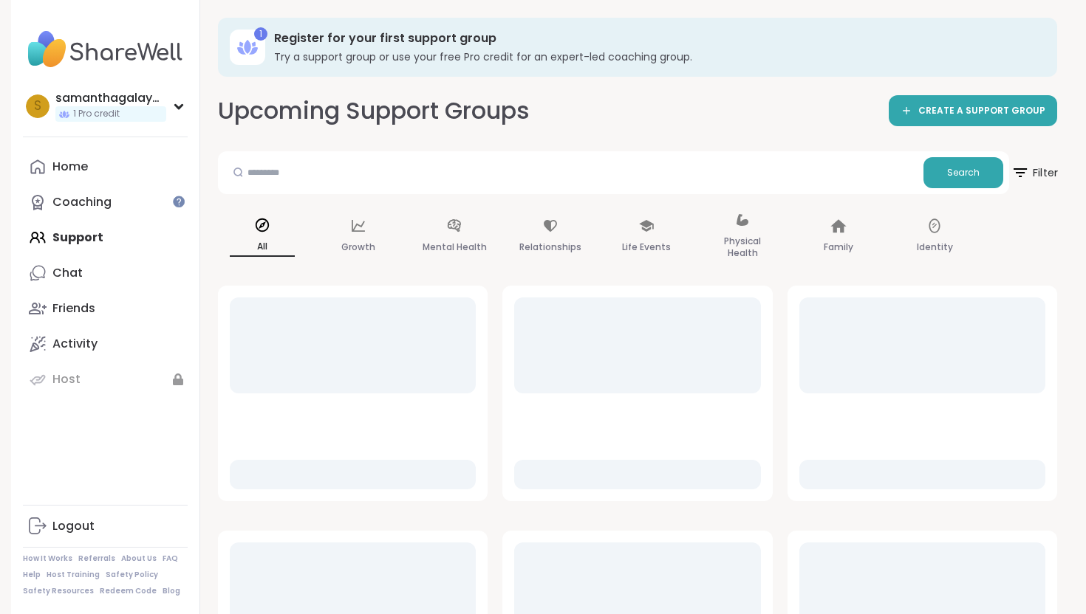
click at [1036, 175] on span "Filter" at bounding box center [1033, 172] width 47 height 37
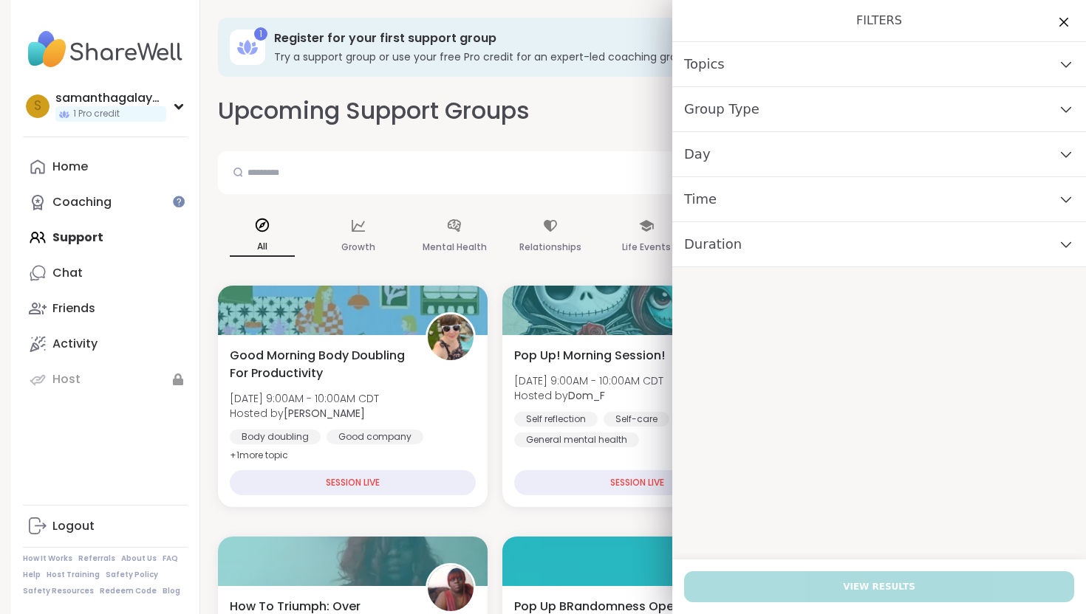
click at [789, 96] on div "Group Type" at bounding box center [879, 109] width 414 height 45
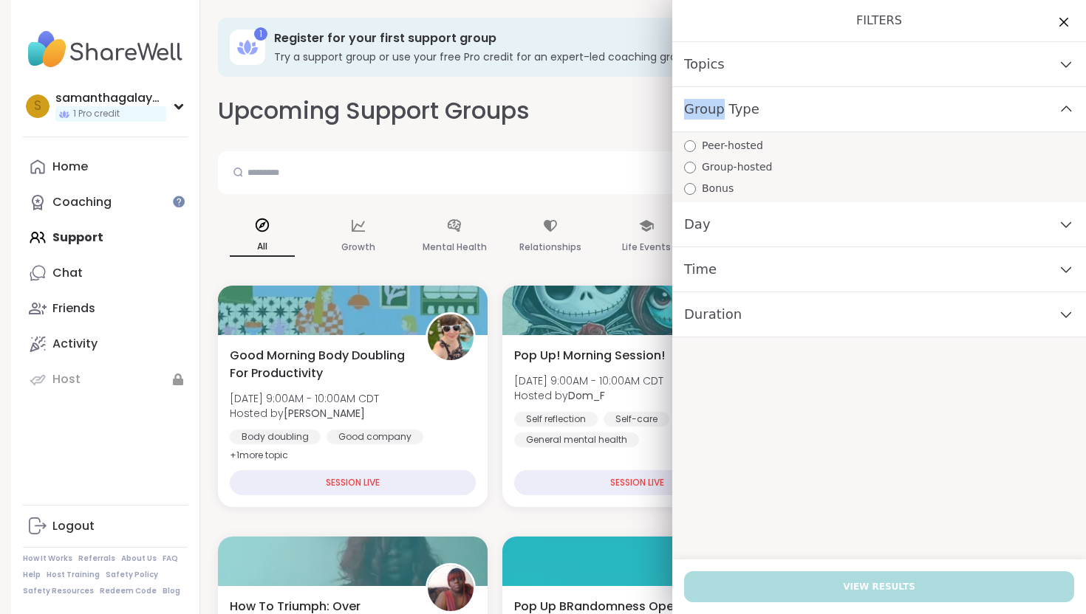
click at [789, 96] on div "Group Type" at bounding box center [879, 109] width 414 height 45
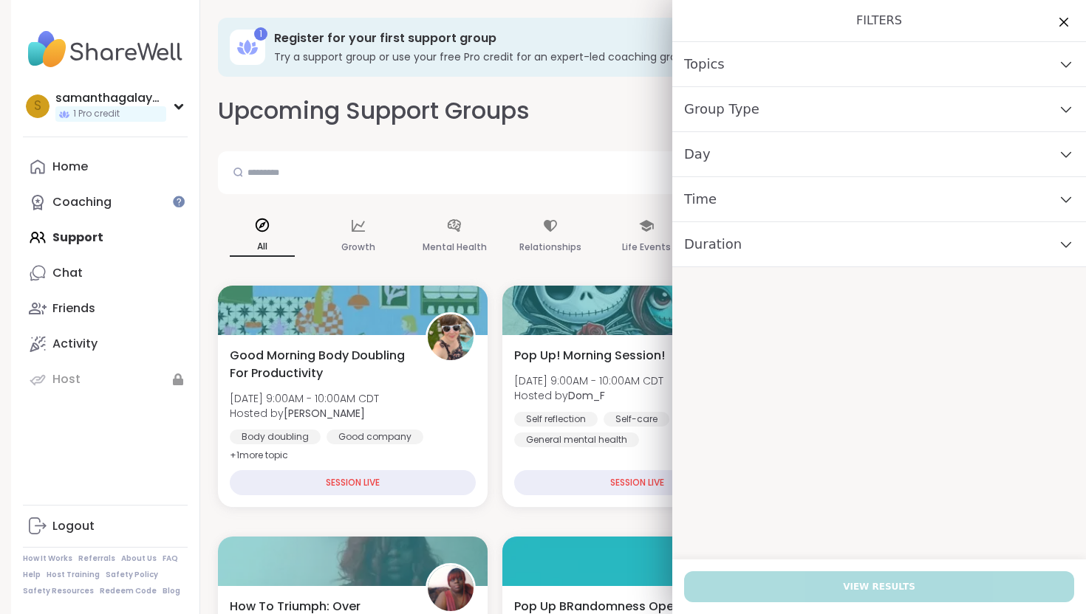
click at [784, 115] on div "Group Type" at bounding box center [879, 109] width 414 height 45
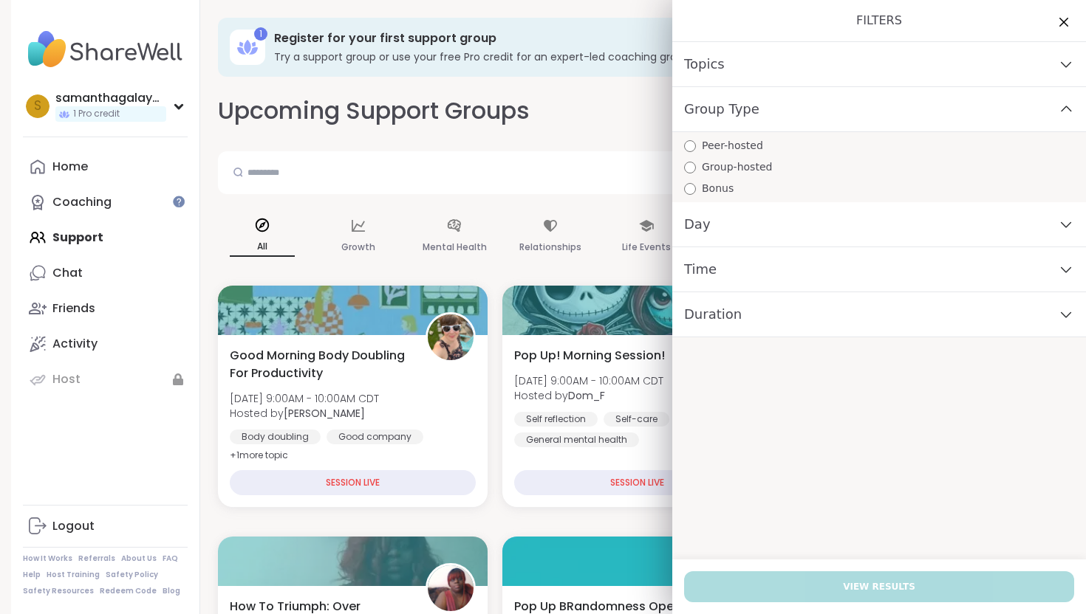
click at [784, 115] on div "Group Type" at bounding box center [879, 109] width 414 height 45
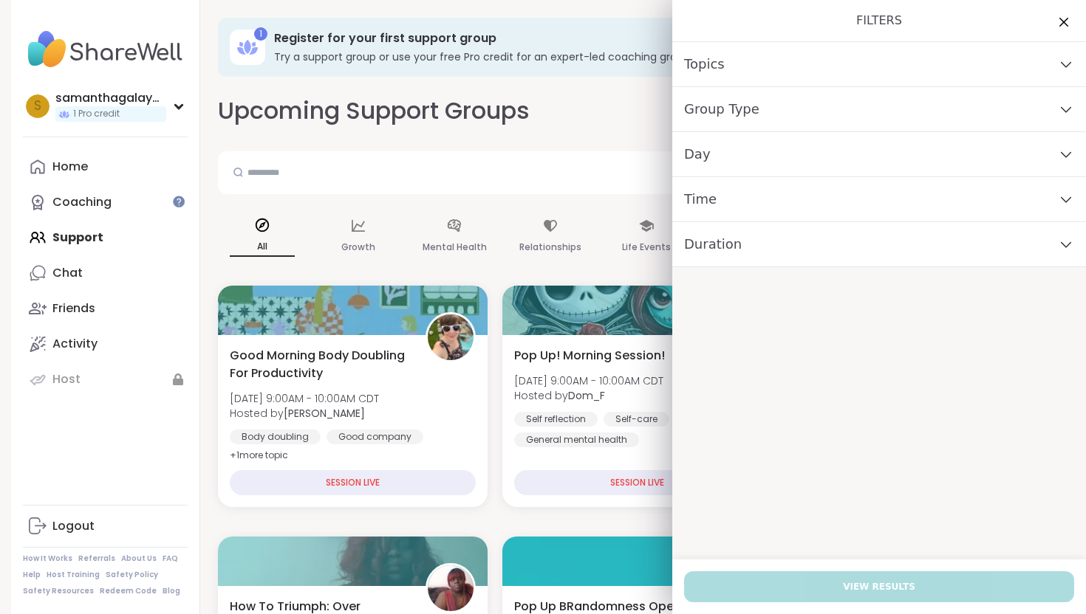
click at [750, 172] on div "Day" at bounding box center [879, 154] width 414 height 45
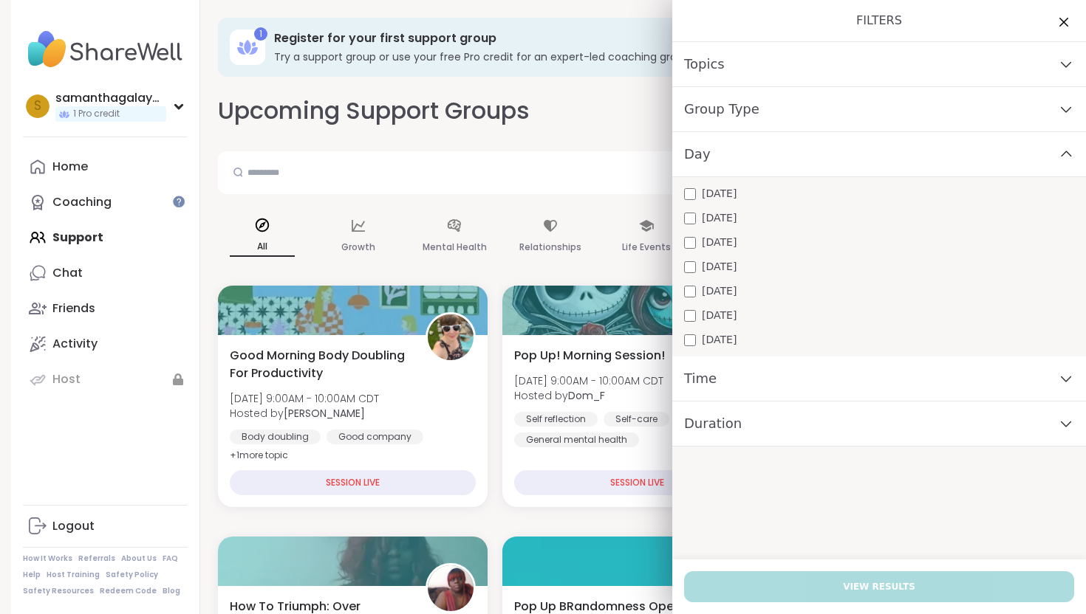
click at [724, 242] on span "[DATE]" at bounding box center [719, 243] width 35 height 16
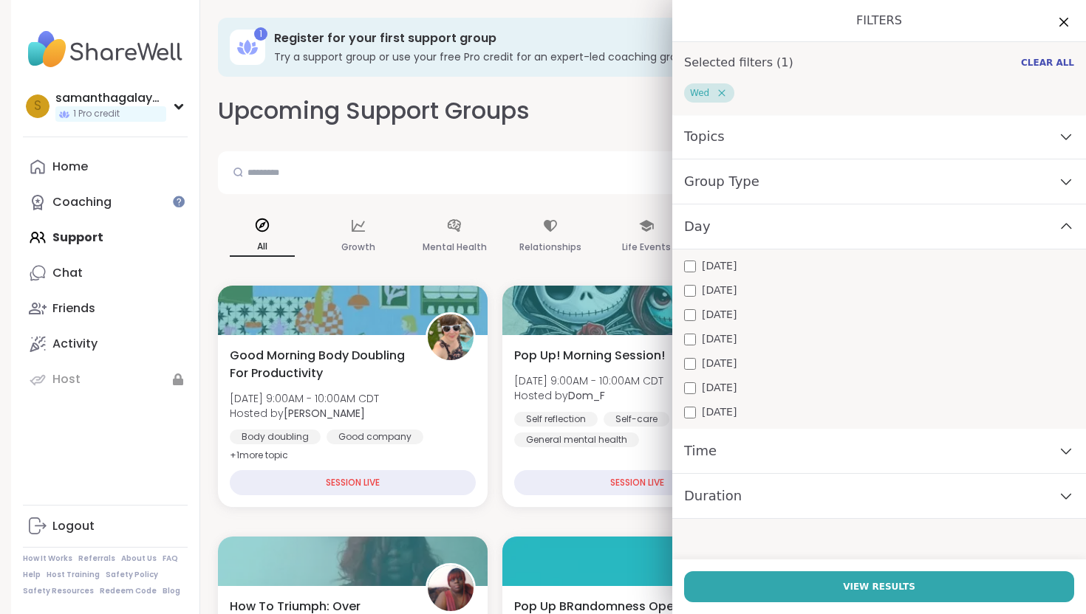
click at [724, 499] on span "Duration" at bounding box center [713, 496] width 58 height 21
click at [717, 451] on div "Time" at bounding box center [879, 451] width 414 height 45
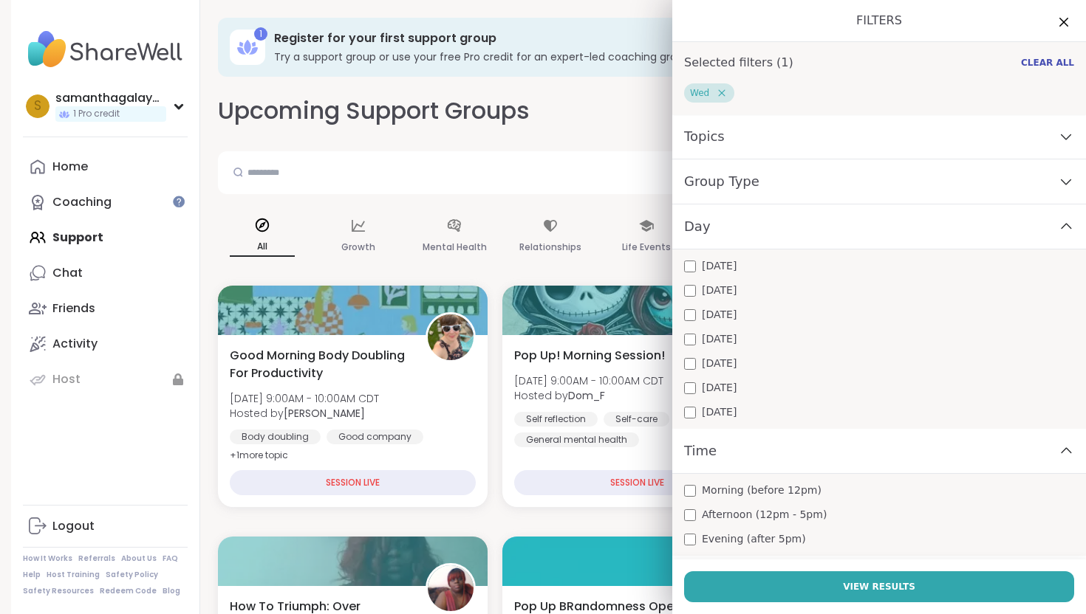
scroll to position [31, 0]
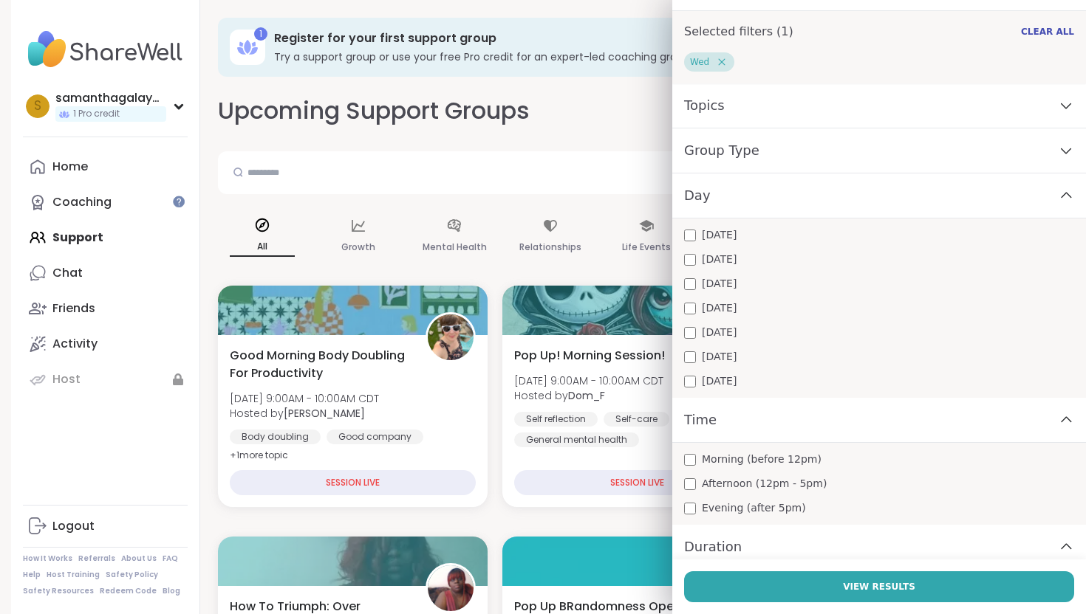
click at [699, 489] on div "Afternoon (12pm - 5pm)" at bounding box center [879, 484] width 390 height 16
click at [699, 499] on div "Morning (before 12pm) Afternoon (12pm - 5pm) Evening (after 5pm)" at bounding box center [879, 484] width 414 height 82
click at [696, 512] on div "Evening (after 5pm)" at bounding box center [879, 509] width 390 height 16
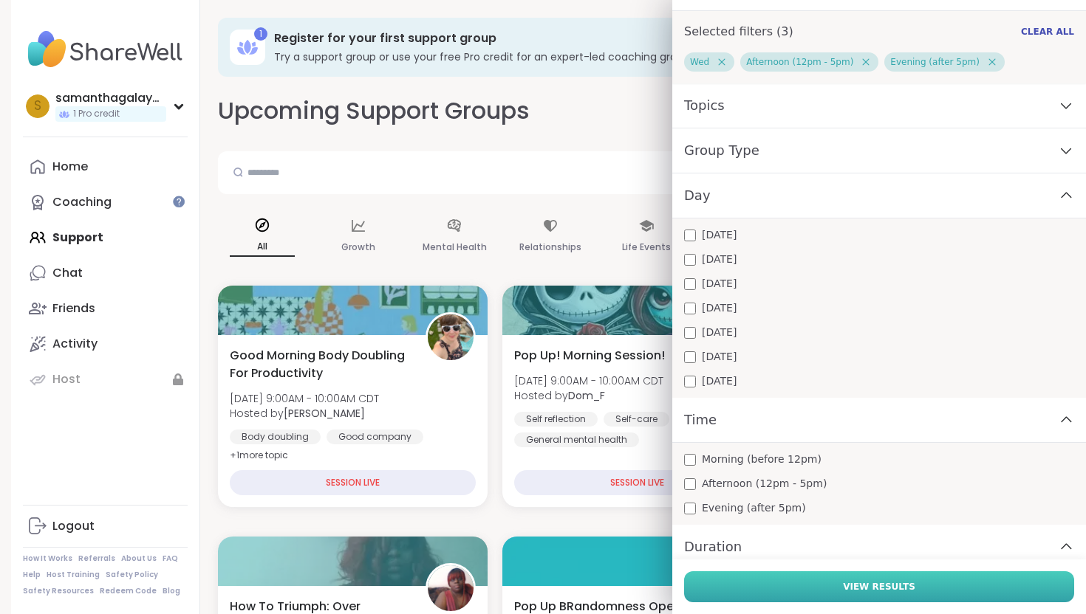
click at [735, 577] on button "View Results" at bounding box center [879, 587] width 390 height 31
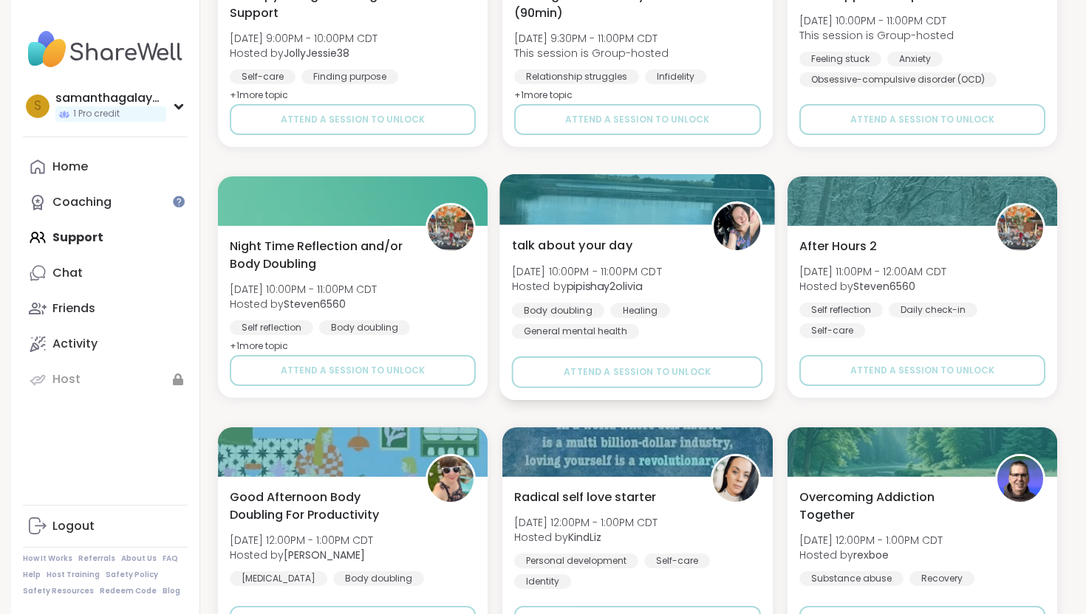
scroll to position [2746, 0]
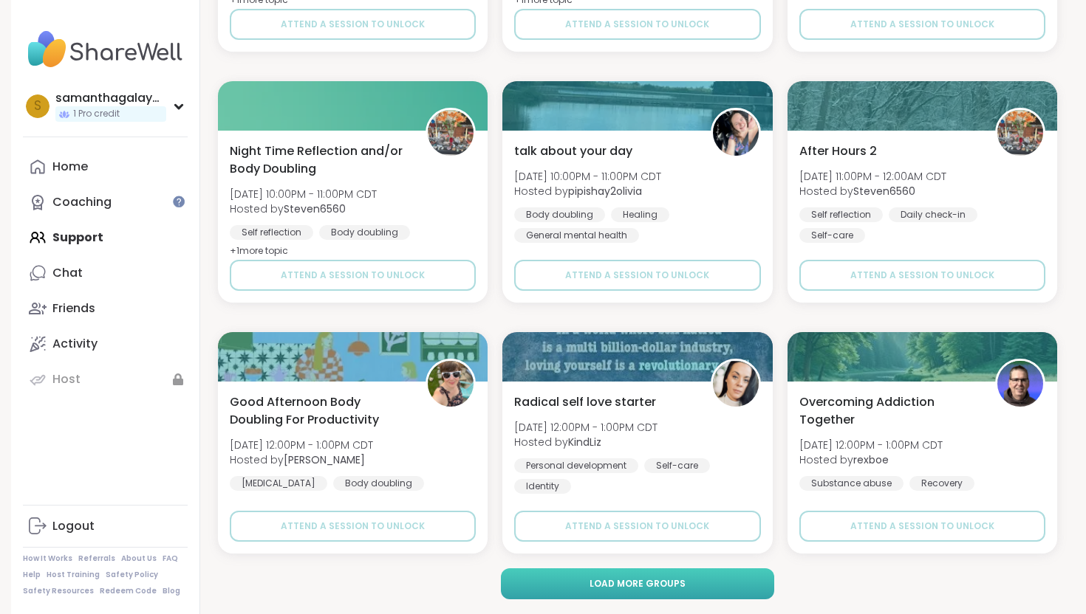
click at [617, 574] on button "Load more groups" at bounding box center [638, 584] width 274 height 31
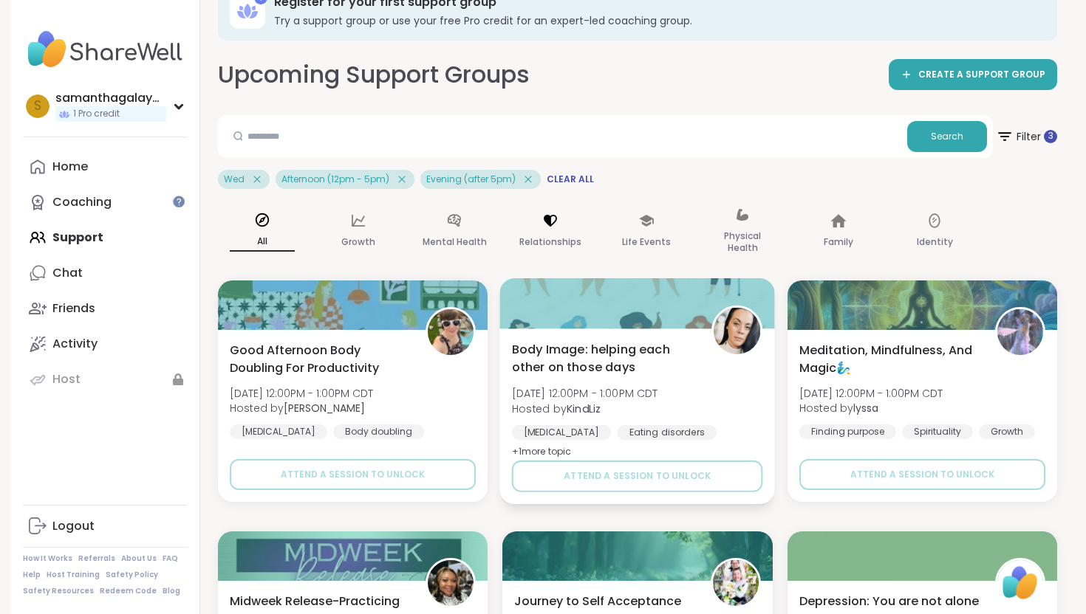
scroll to position [0, 0]
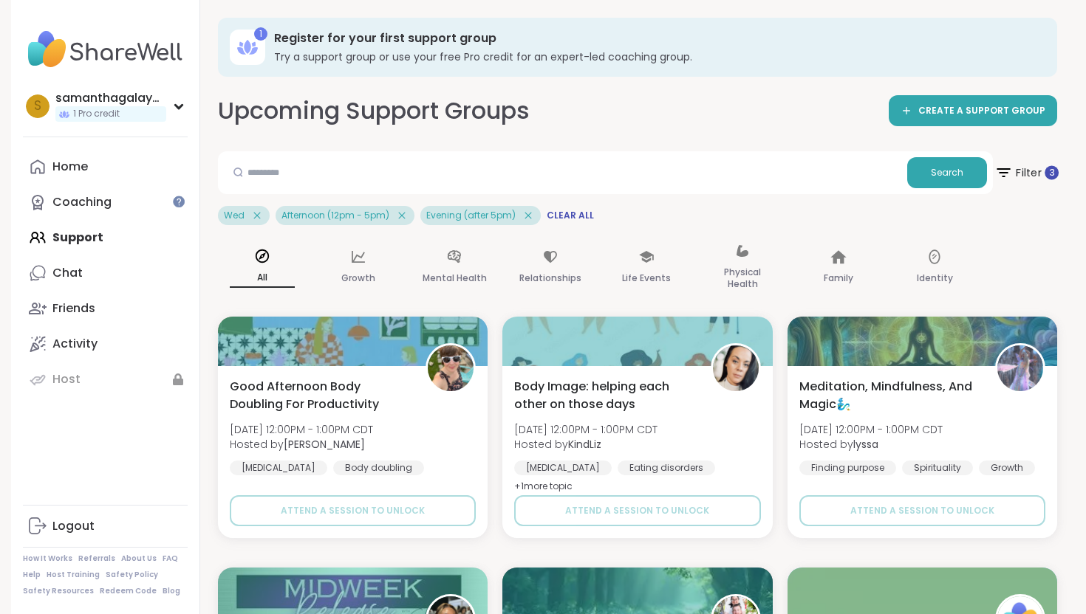
click at [1012, 184] on span "Filter 3" at bounding box center [1026, 172] width 64 height 37
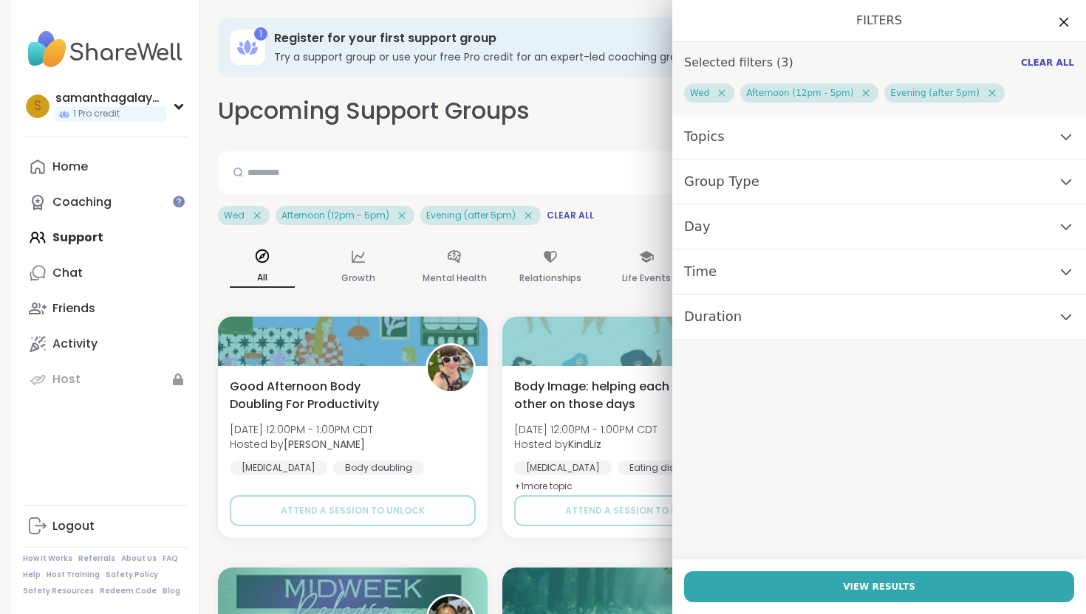
click at [1017, 172] on div "Group Type" at bounding box center [879, 182] width 414 height 45
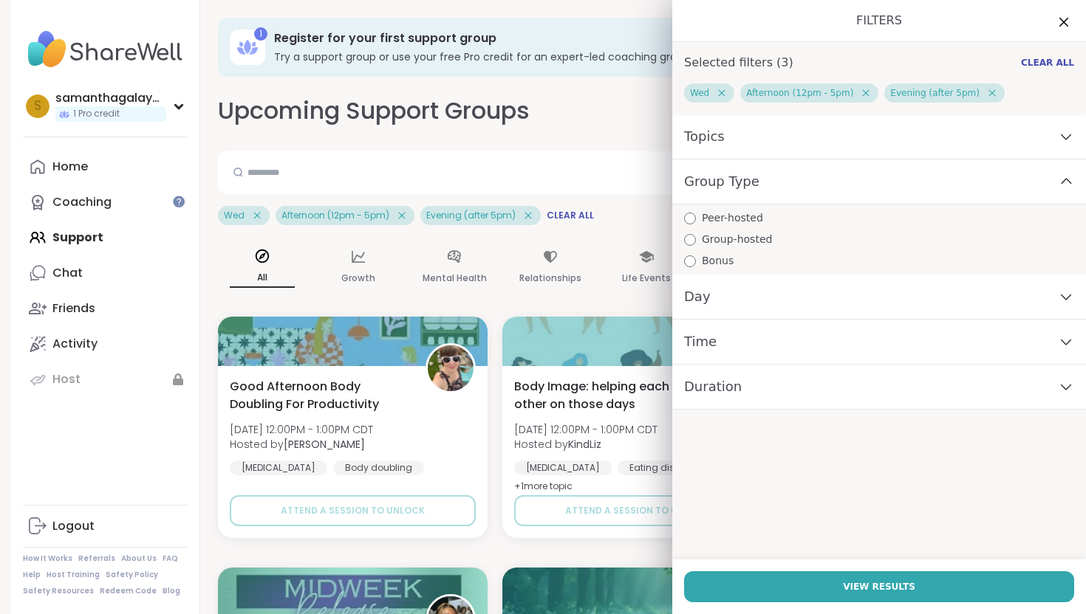
click at [916, 242] on div "Group-hosted" at bounding box center [885, 240] width 402 height 16
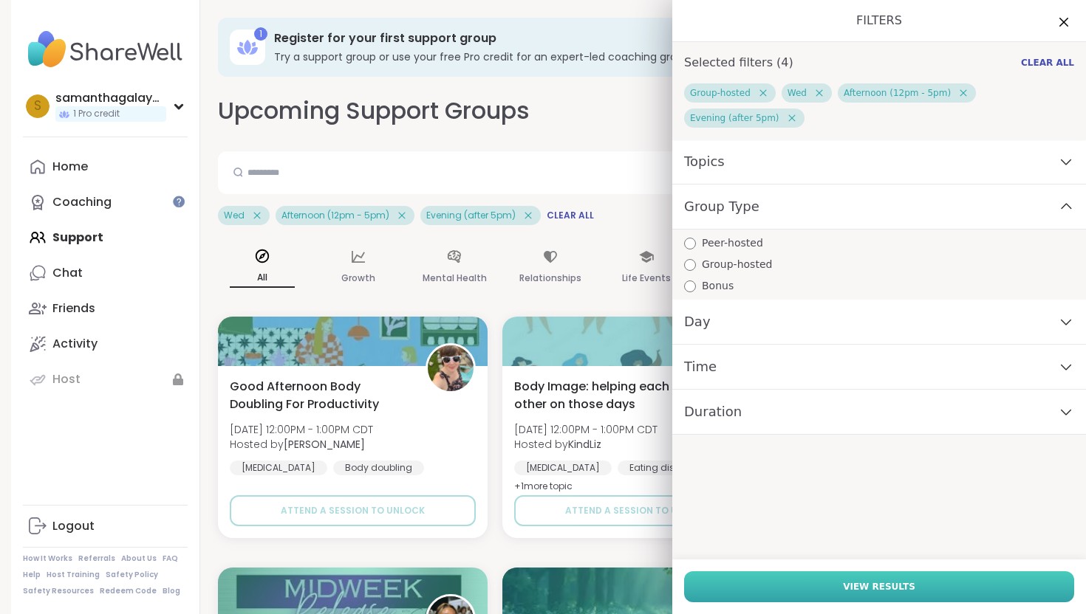
click at [820, 577] on button "View Results" at bounding box center [879, 587] width 390 height 31
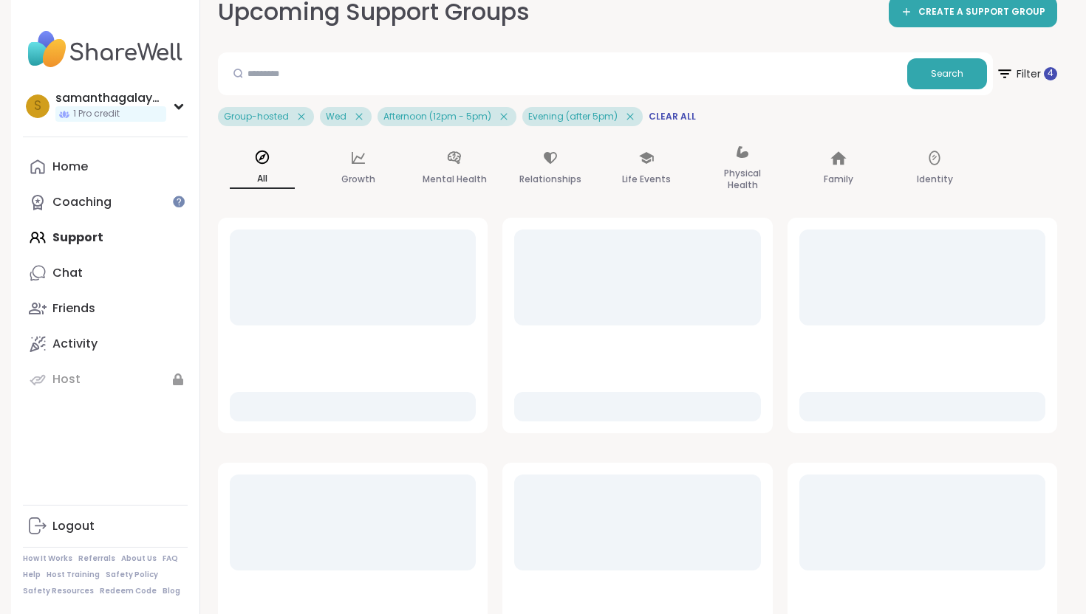
scroll to position [102, 0]
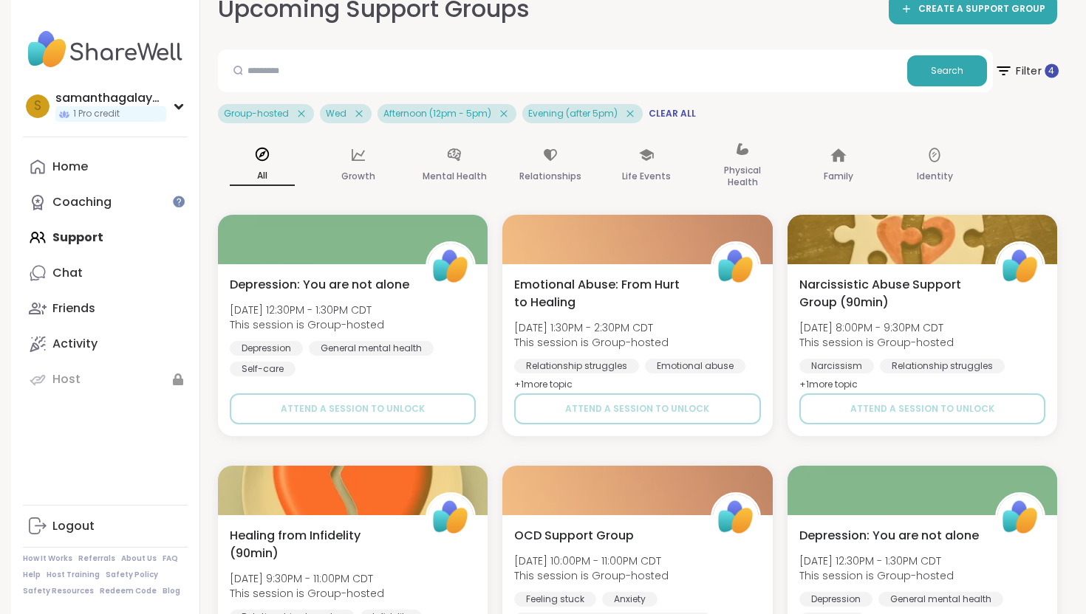
click at [1033, 62] on span "Filter 4" at bounding box center [1026, 70] width 64 height 37
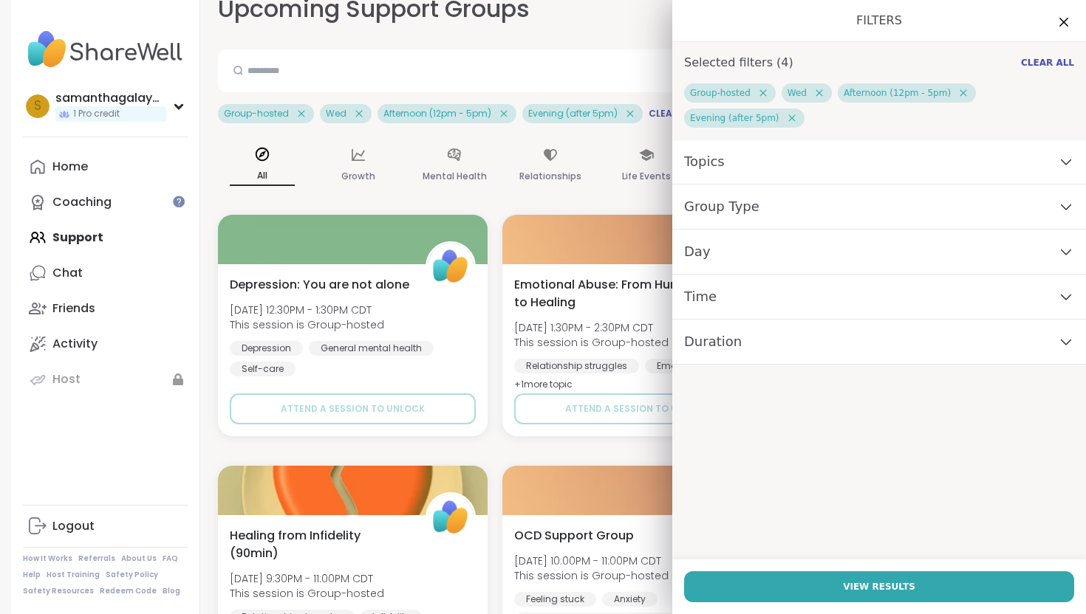
click at [815, 95] on icon at bounding box center [818, 93] width 7 height 7
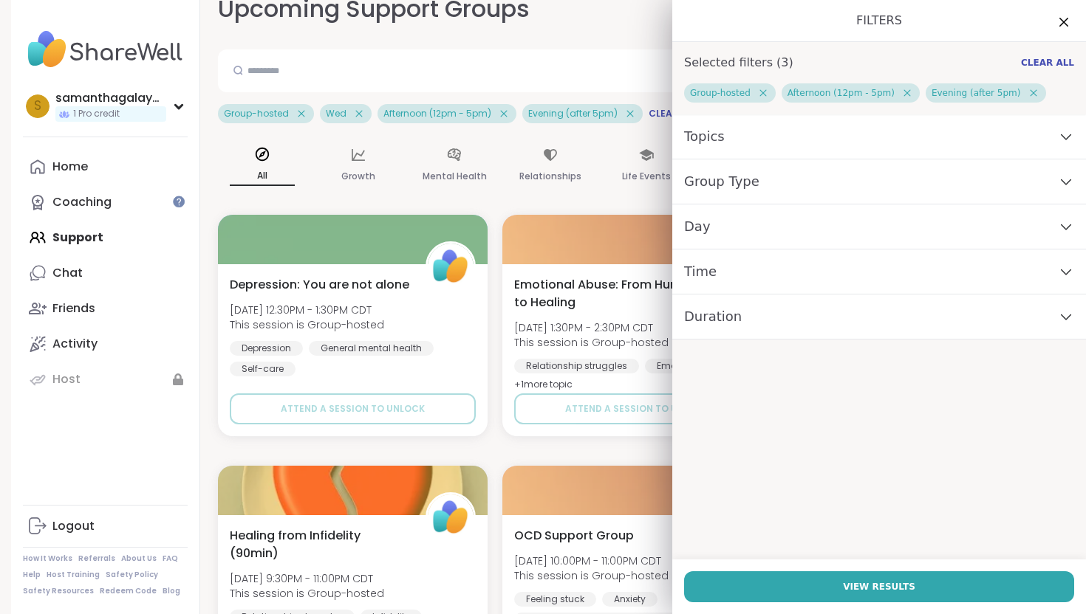
click at [900, 91] on icon at bounding box center [906, 92] width 13 height 13
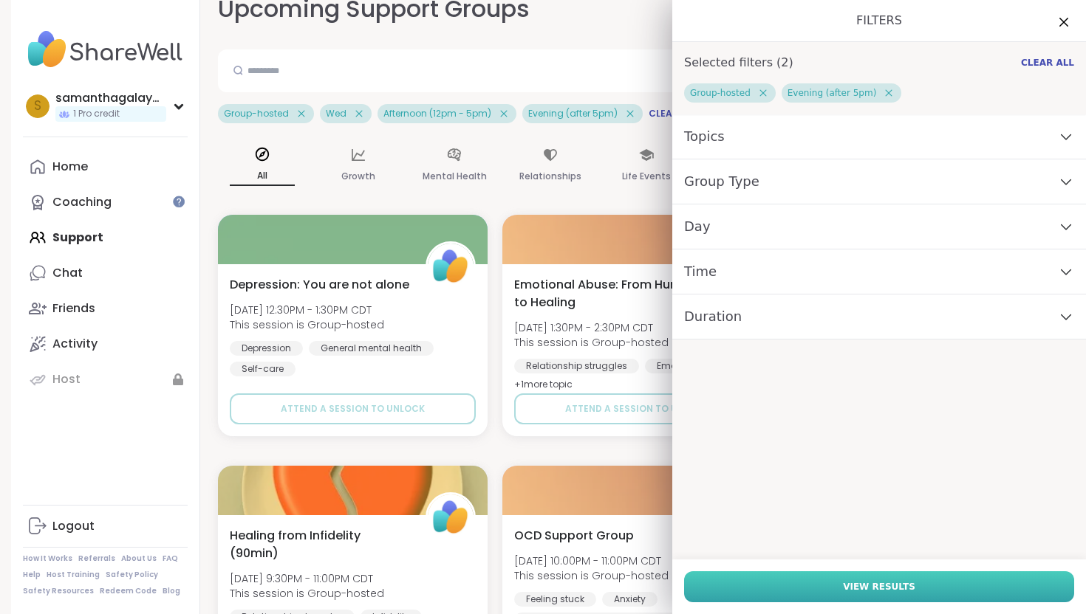
click at [717, 586] on button "View Results" at bounding box center [879, 587] width 390 height 31
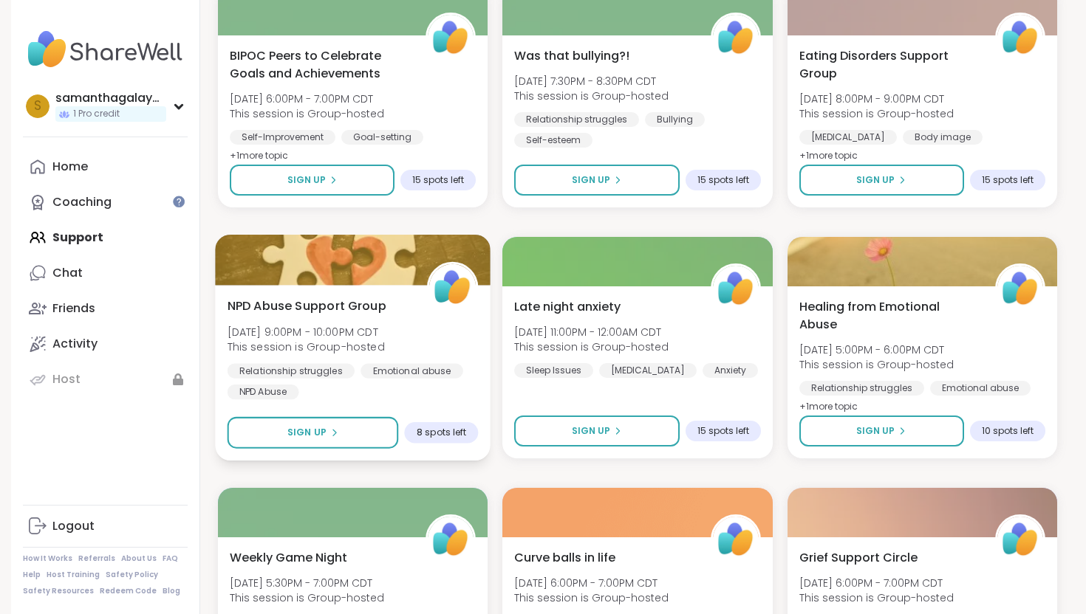
scroll to position [327, 0]
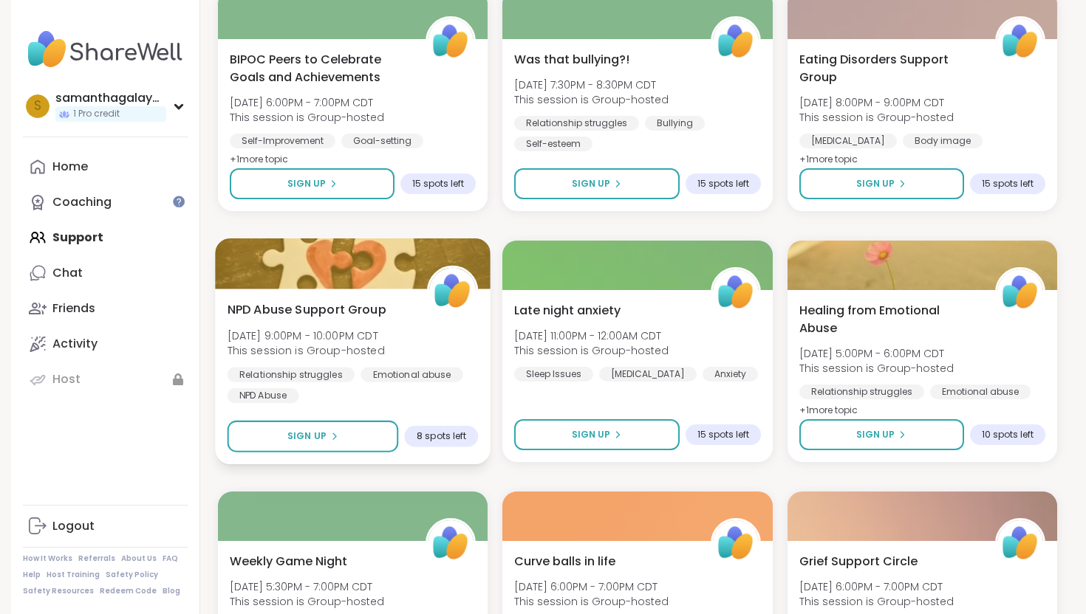
click at [394, 311] on div "NPD Abuse Support Group [DATE] 9:00PM - 10:00PM CDT This session is Group-hoste…" at bounding box center [352, 352] width 251 height 103
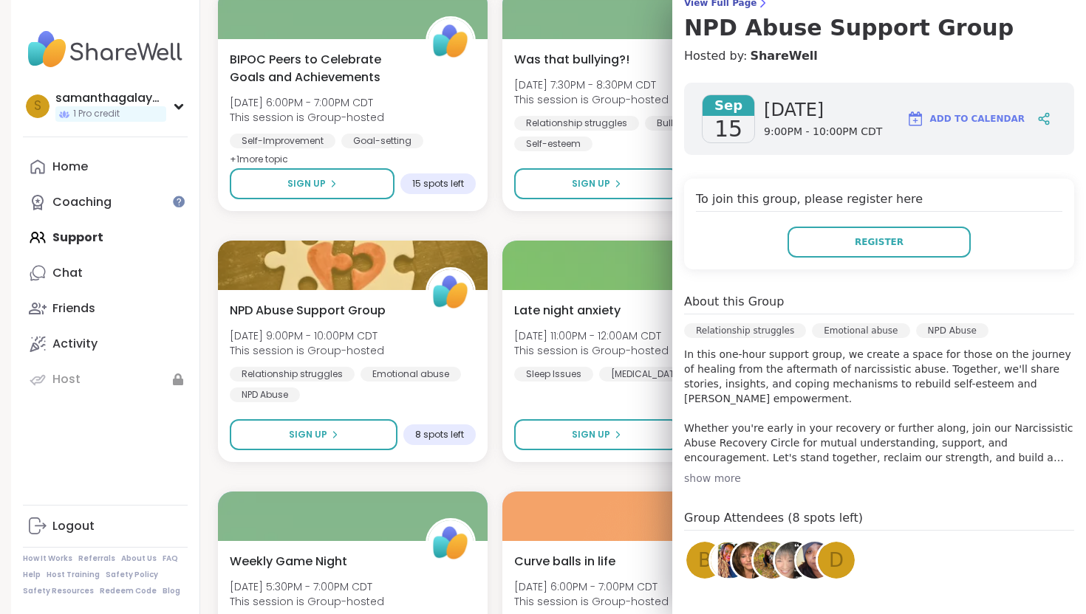
scroll to position [145, 0]
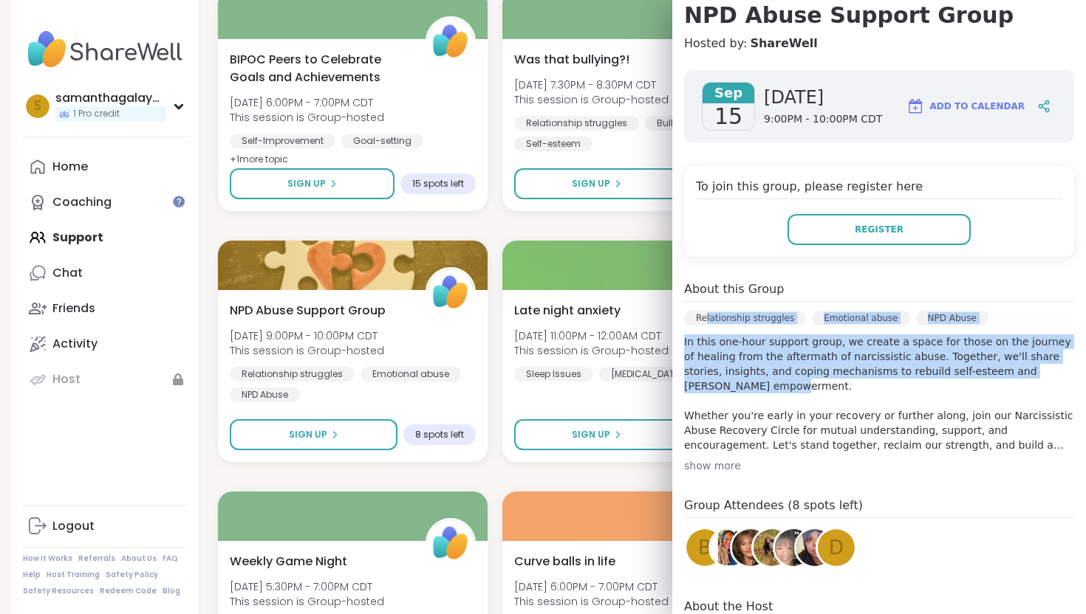
drag, startPoint x: 843, startPoint y: 381, endPoint x: 705, endPoint y: 318, distance: 151.7
click at [705, 318] on div "About this Group Relationship struggles Emotional abuse NPD Abuse In this one-h…" at bounding box center [879, 377] width 390 height 193
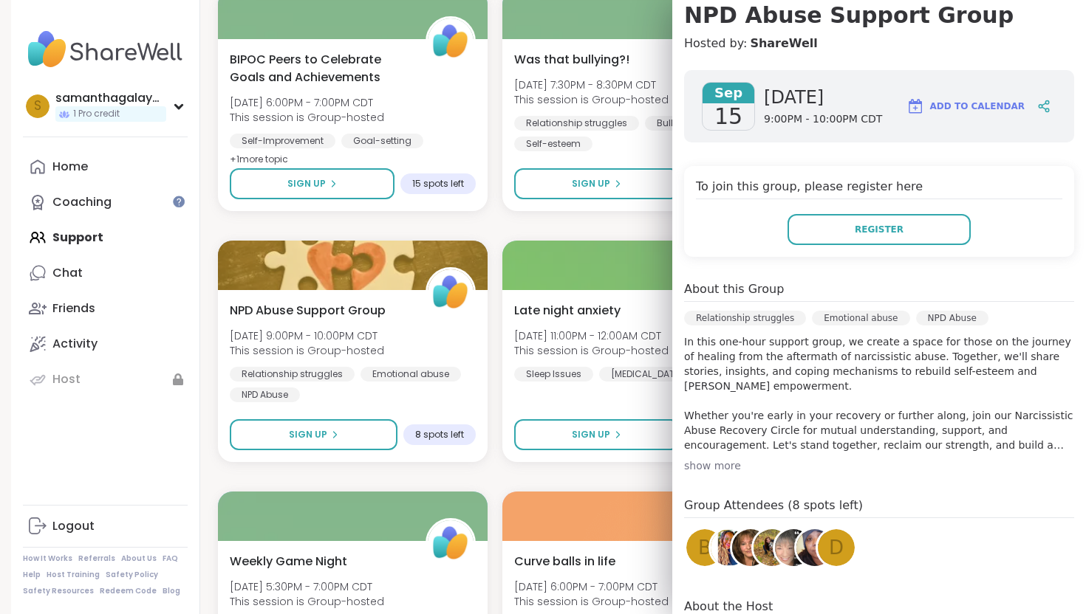
click at [725, 463] on div "show more" at bounding box center [879, 466] width 390 height 15
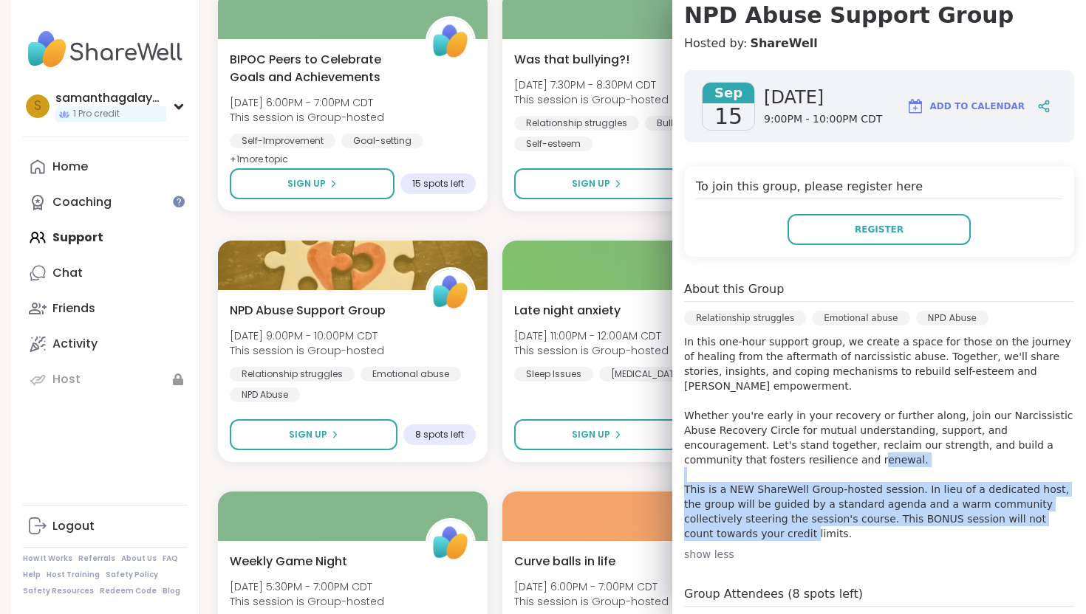
drag, startPoint x: 800, startPoint y: 460, endPoint x: 771, endPoint y: 543, distance: 87.8
click at [771, 543] on div "About this Group Relationship struggles Emotional abuse NPD Abuse In this one-h…" at bounding box center [879, 421] width 390 height 281
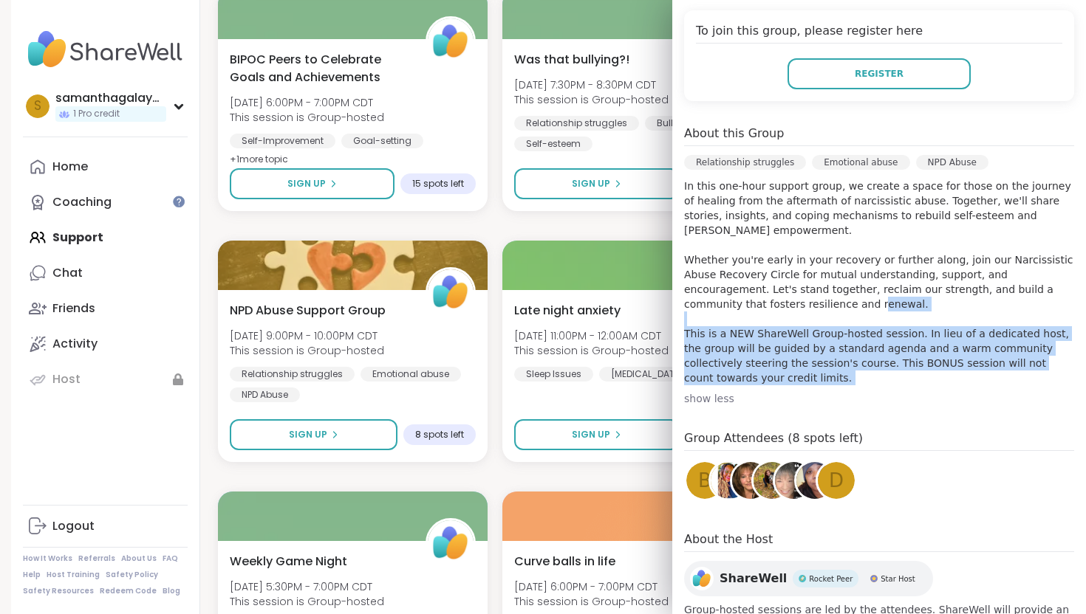
scroll to position [354, 0]
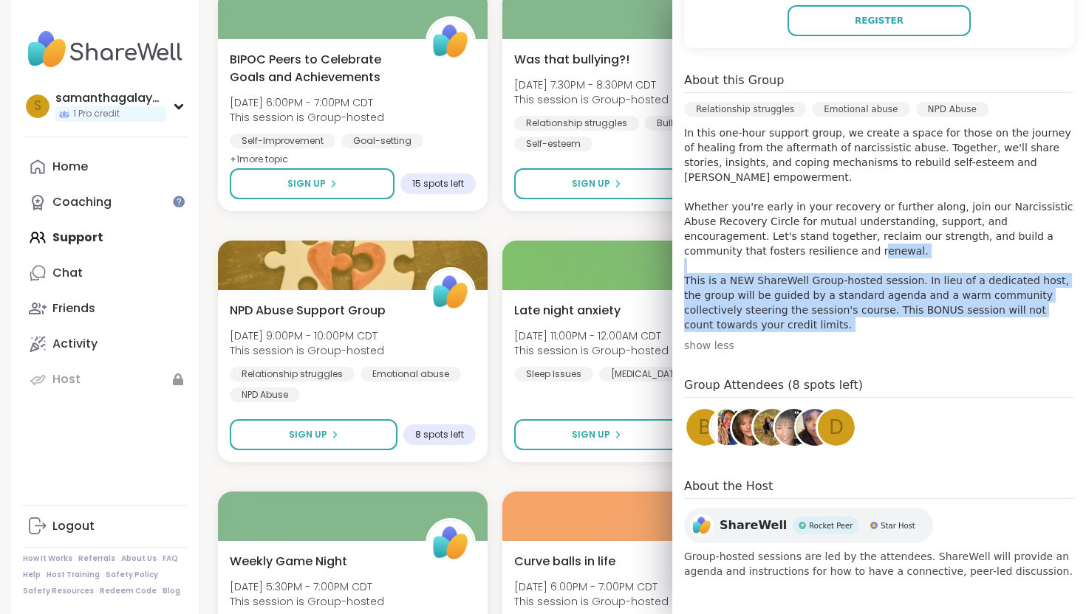
click at [747, 439] on img at bounding box center [750, 427] width 37 height 37
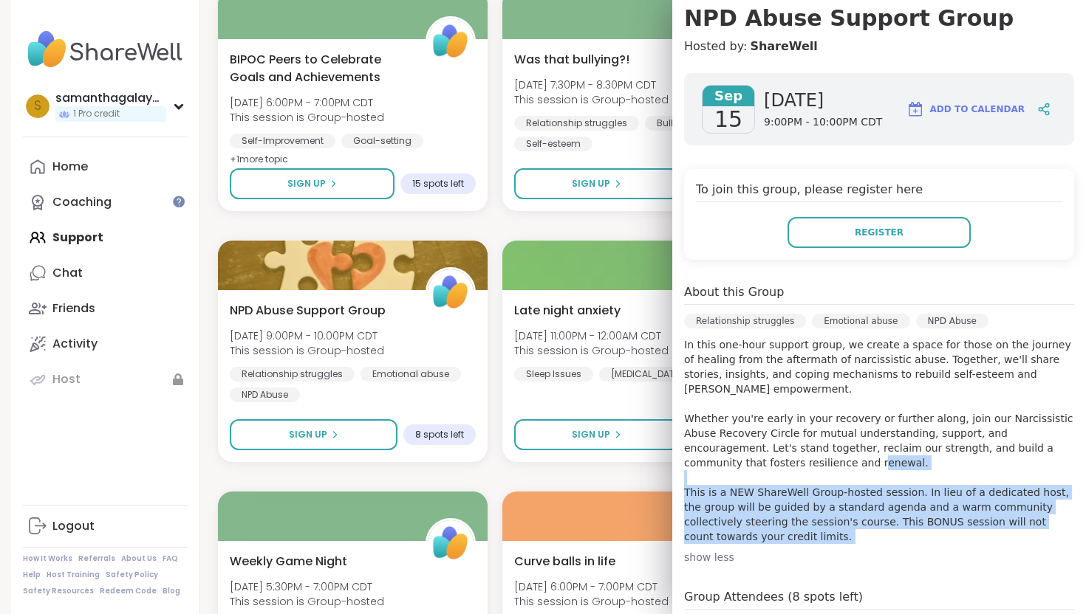
scroll to position [0, 0]
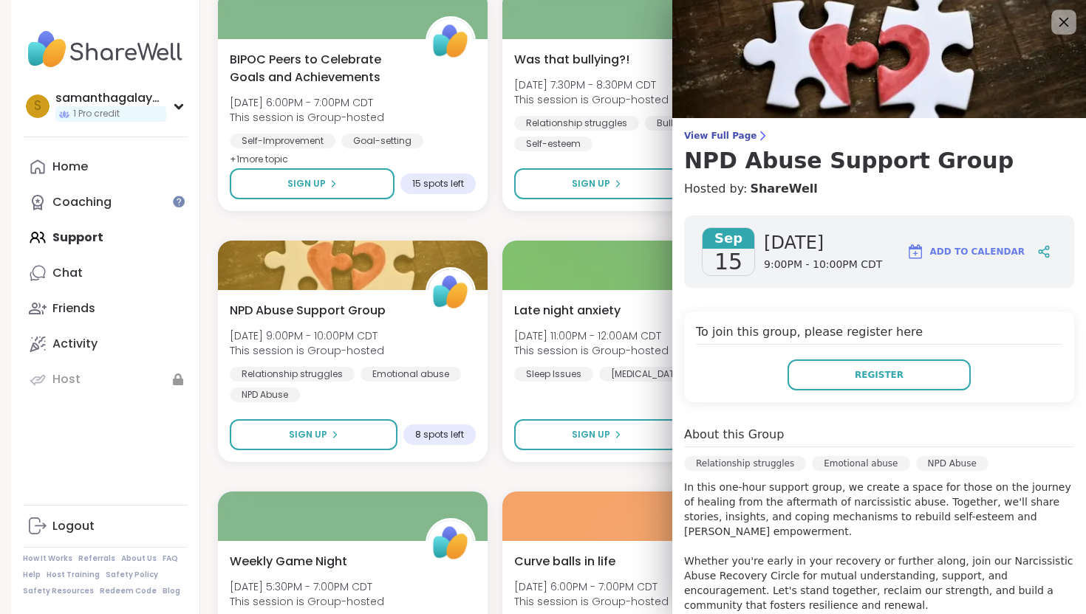
click at [1064, 27] on icon at bounding box center [1063, 22] width 18 height 18
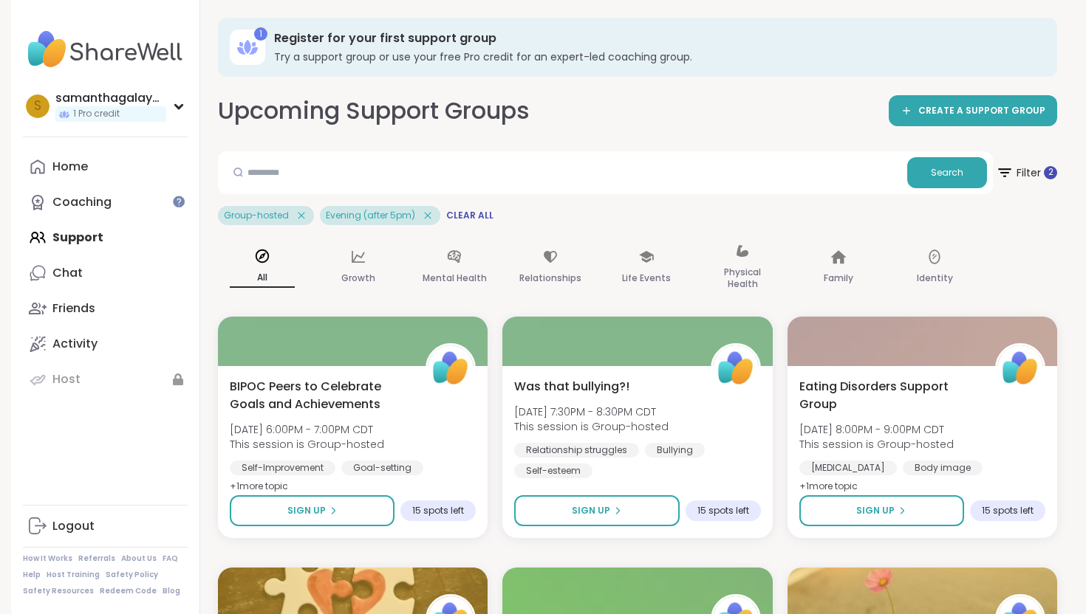
click at [300, 213] on icon at bounding box center [301, 215] width 13 height 13
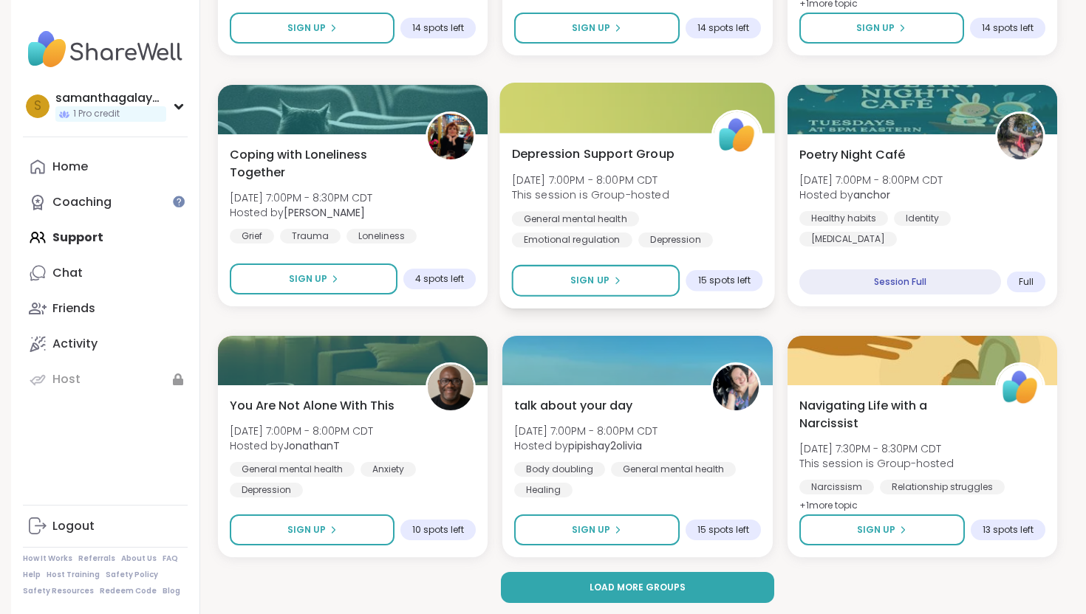
scroll to position [2746, 0]
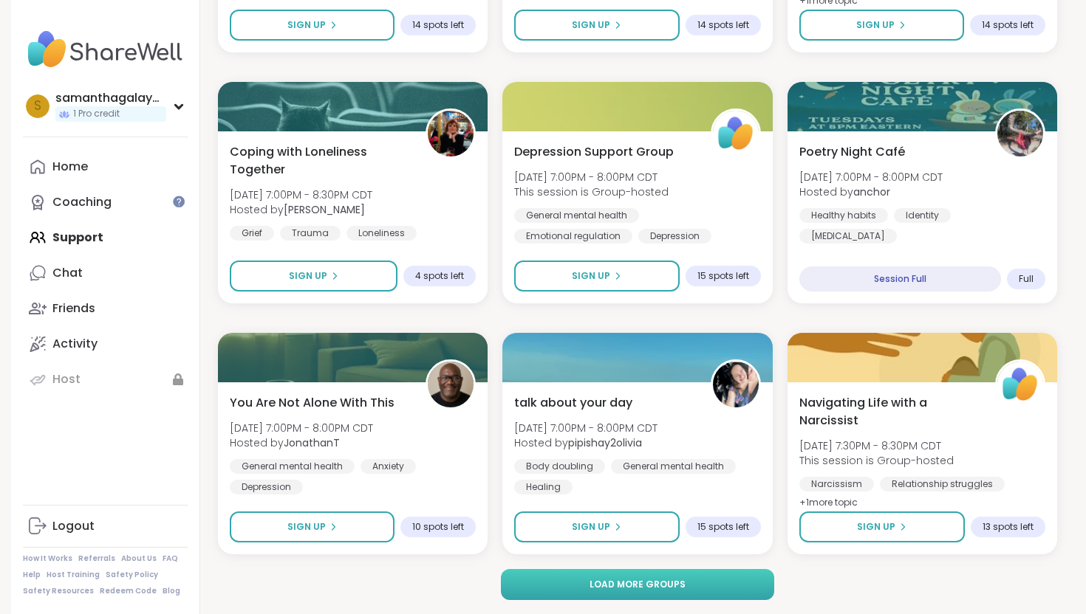
click at [591, 579] on button "Load more groups" at bounding box center [638, 584] width 274 height 31
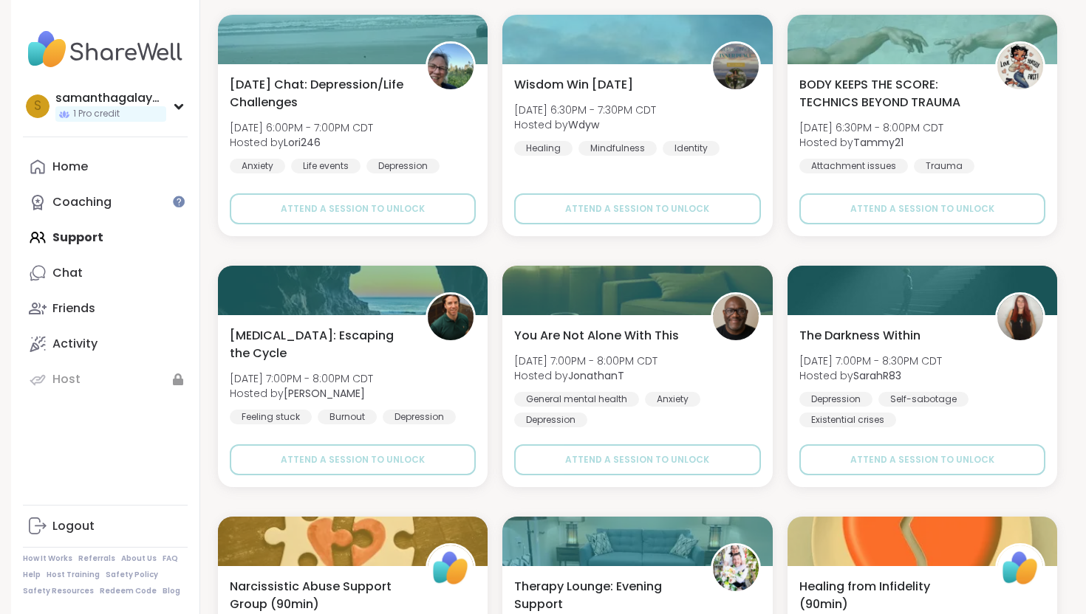
scroll to position [4070, 0]
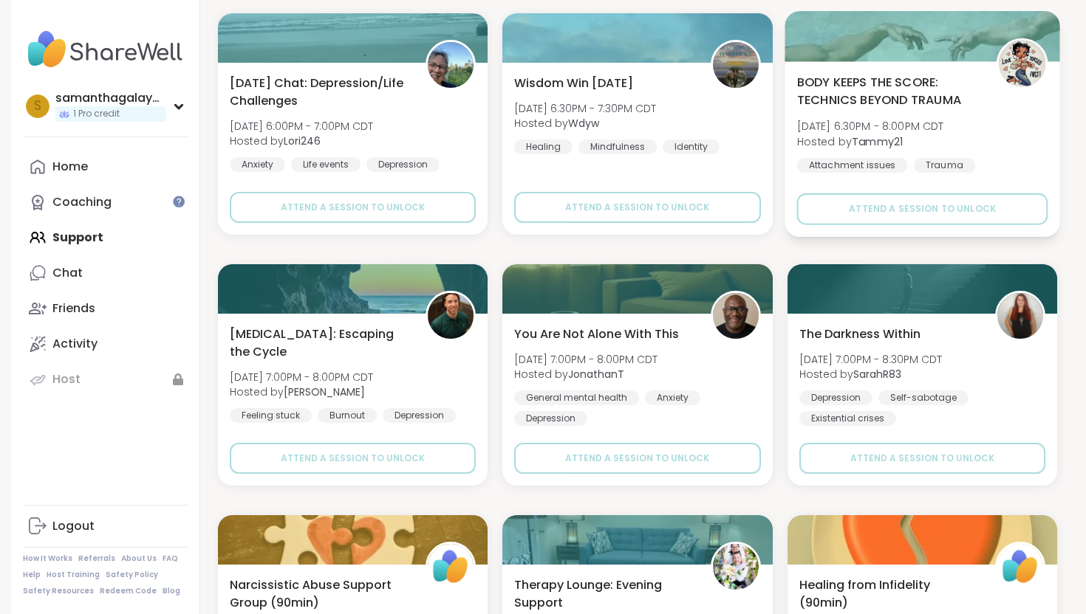
click at [976, 97] on span "BODY KEEPS THE SCORE: TECHNICS BEYOND TRAUMA" at bounding box center [887, 91] width 183 height 36
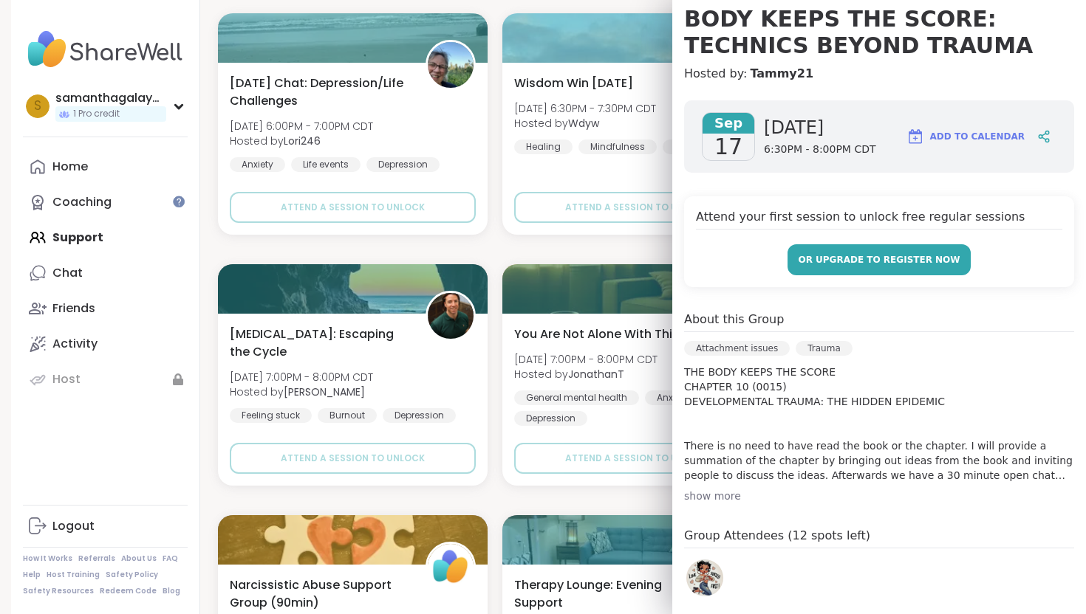
scroll to position [162, 0]
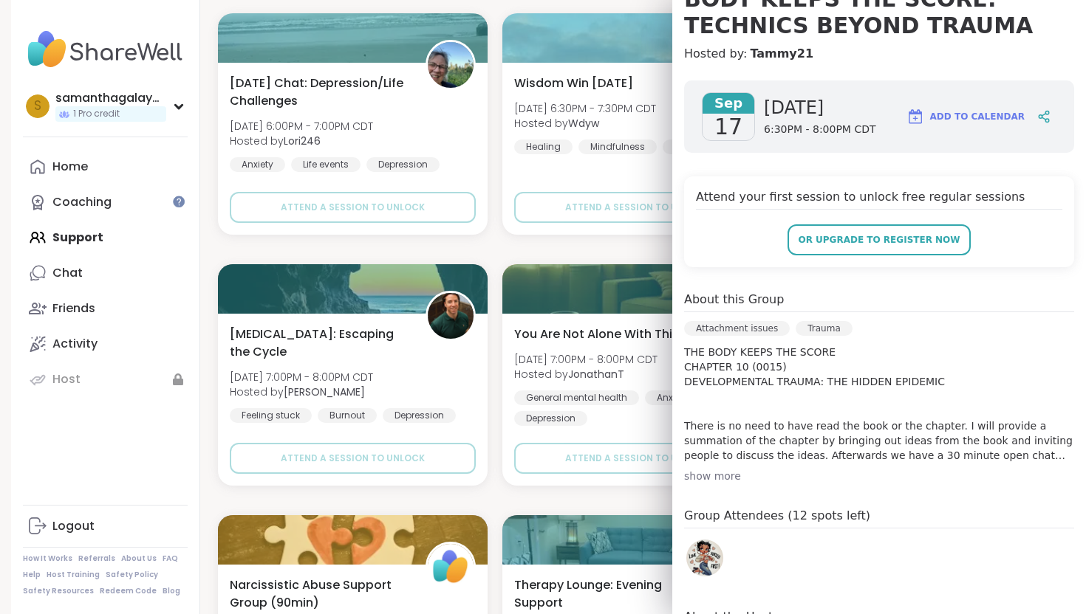
click at [741, 476] on div "show more" at bounding box center [879, 476] width 390 height 15
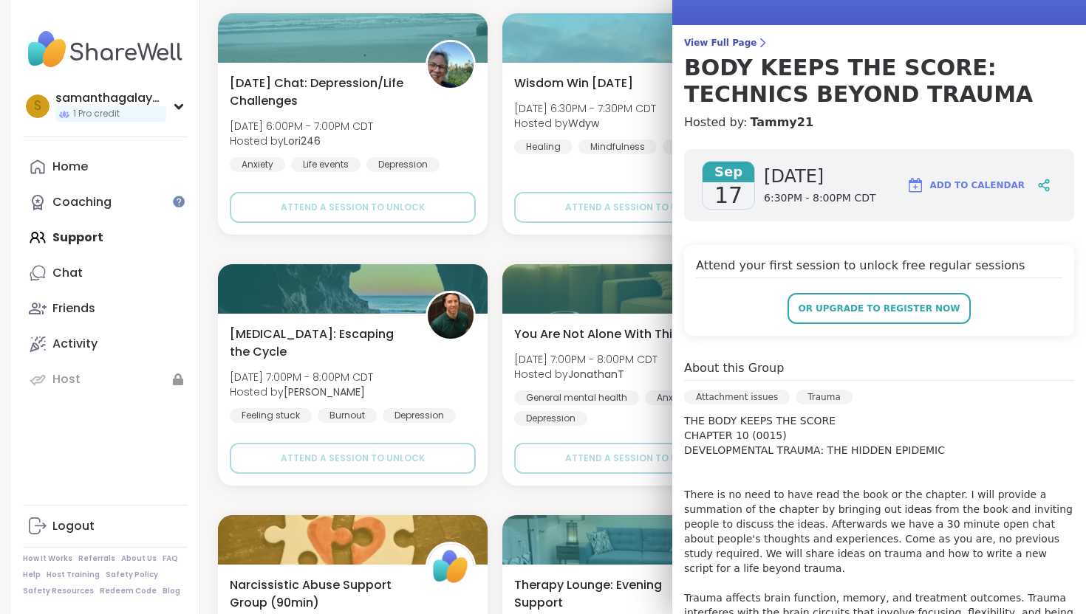
scroll to position [0, 0]
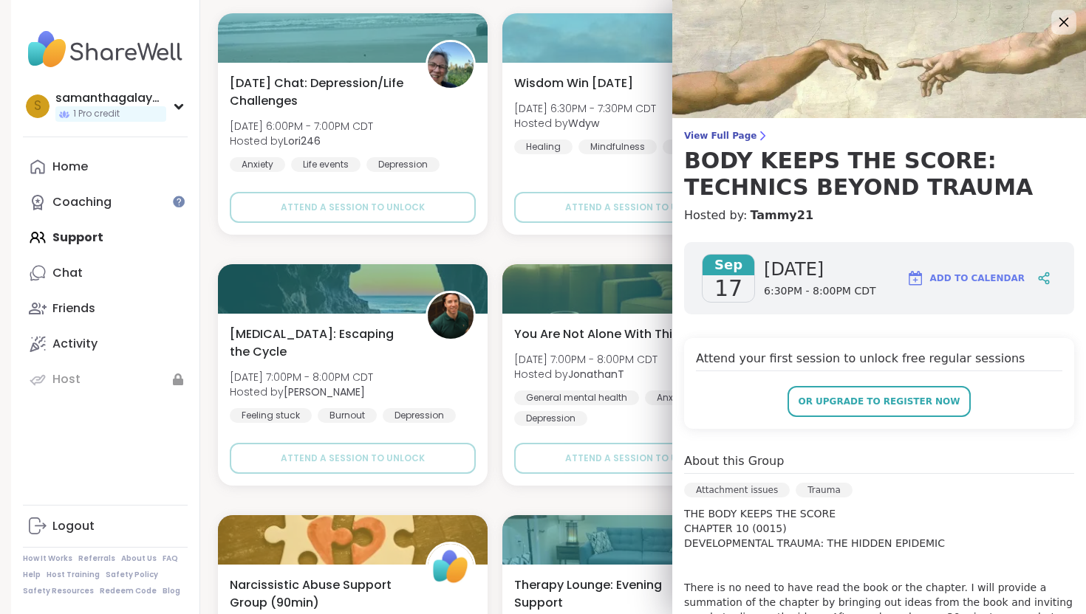
click at [1058, 22] on icon at bounding box center [1063, 22] width 18 height 18
